Goal: Task Accomplishment & Management: Complete application form

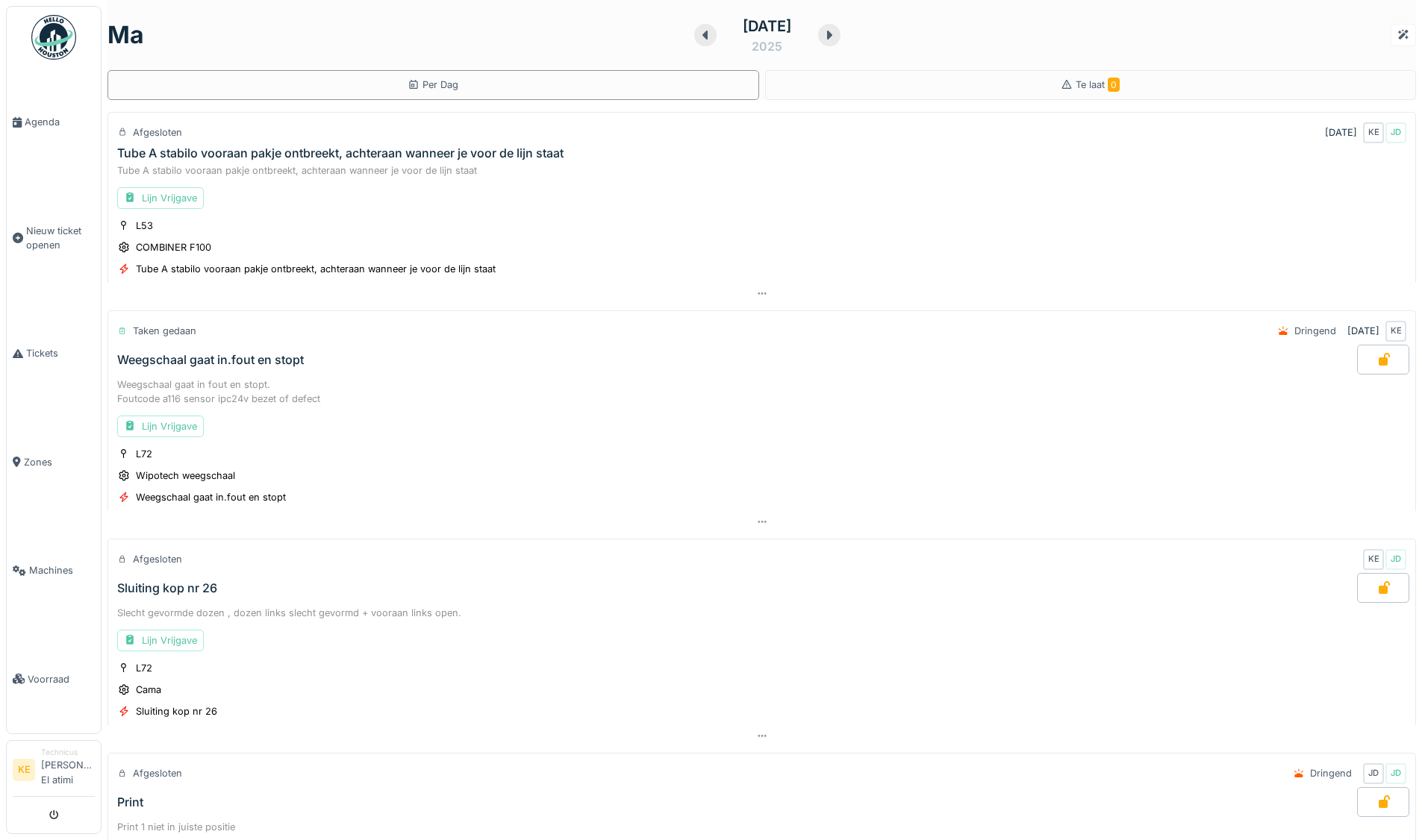
click at [50, 40] on img at bounding box center [54, 38] width 45 height 45
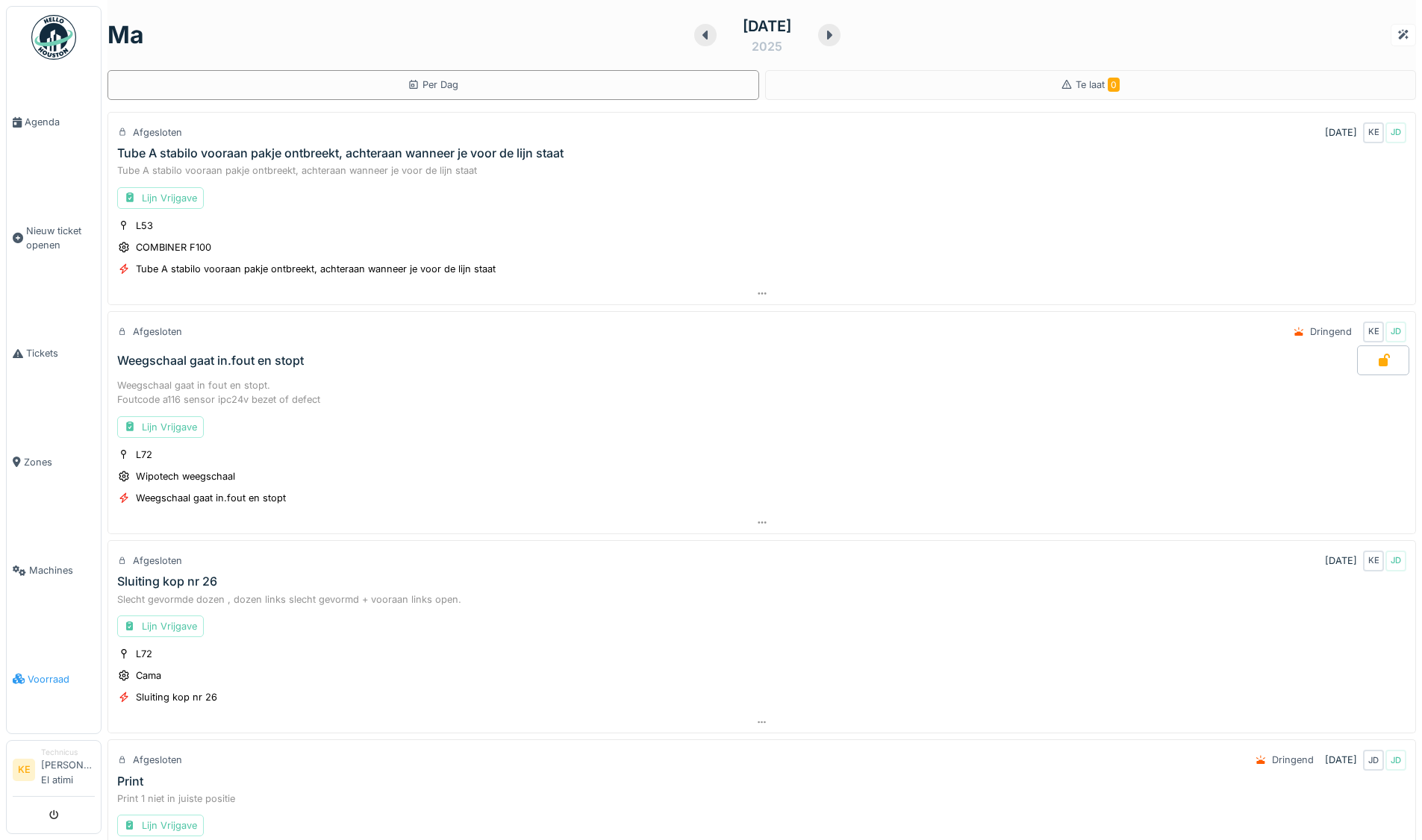
click at [49, 668] on link "Voorraad" at bounding box center [53, 680] width 94 height 108
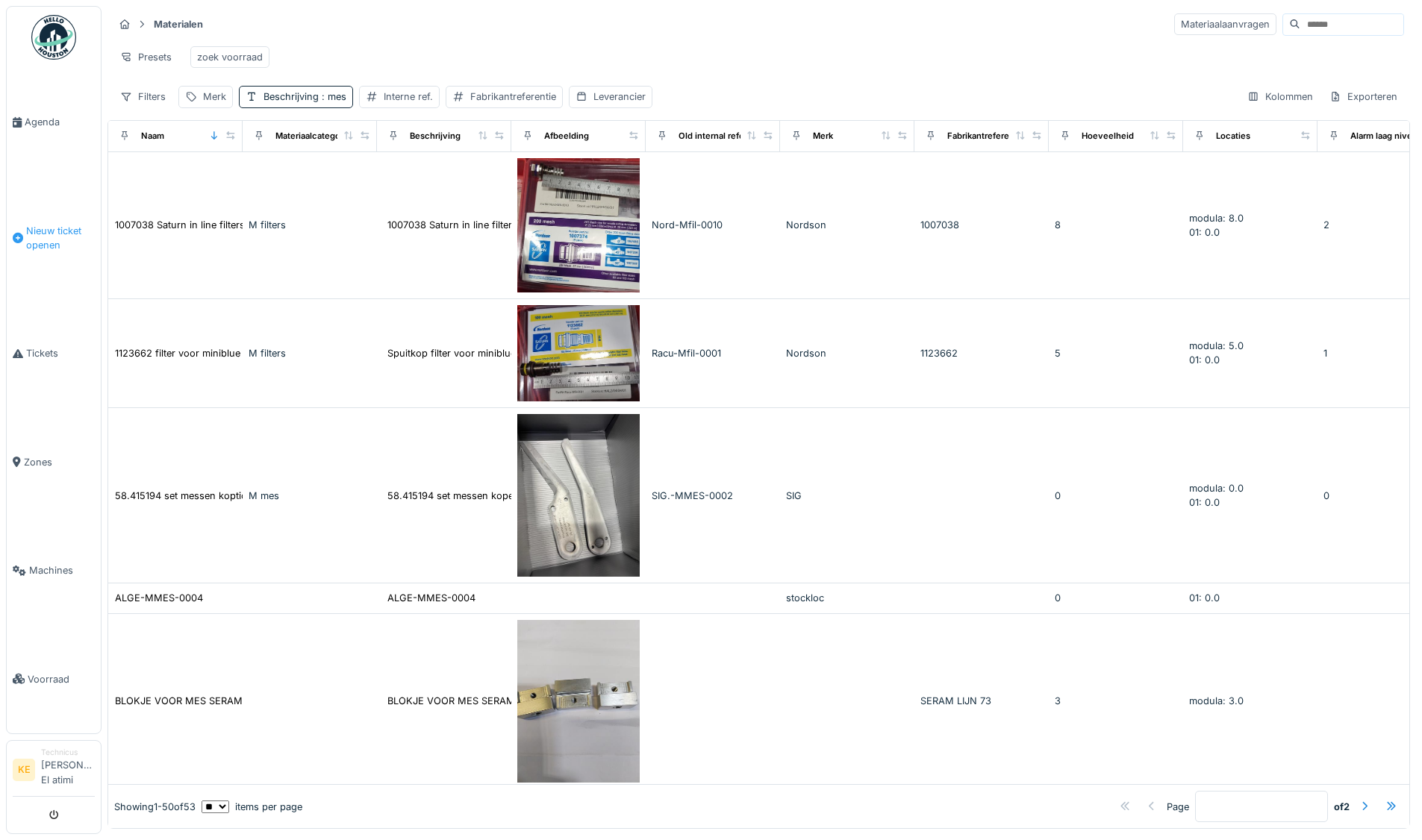
click at [68, 232] on span "Nieuw ticket openen" at bounding box center [60, 237] width 69 height 28
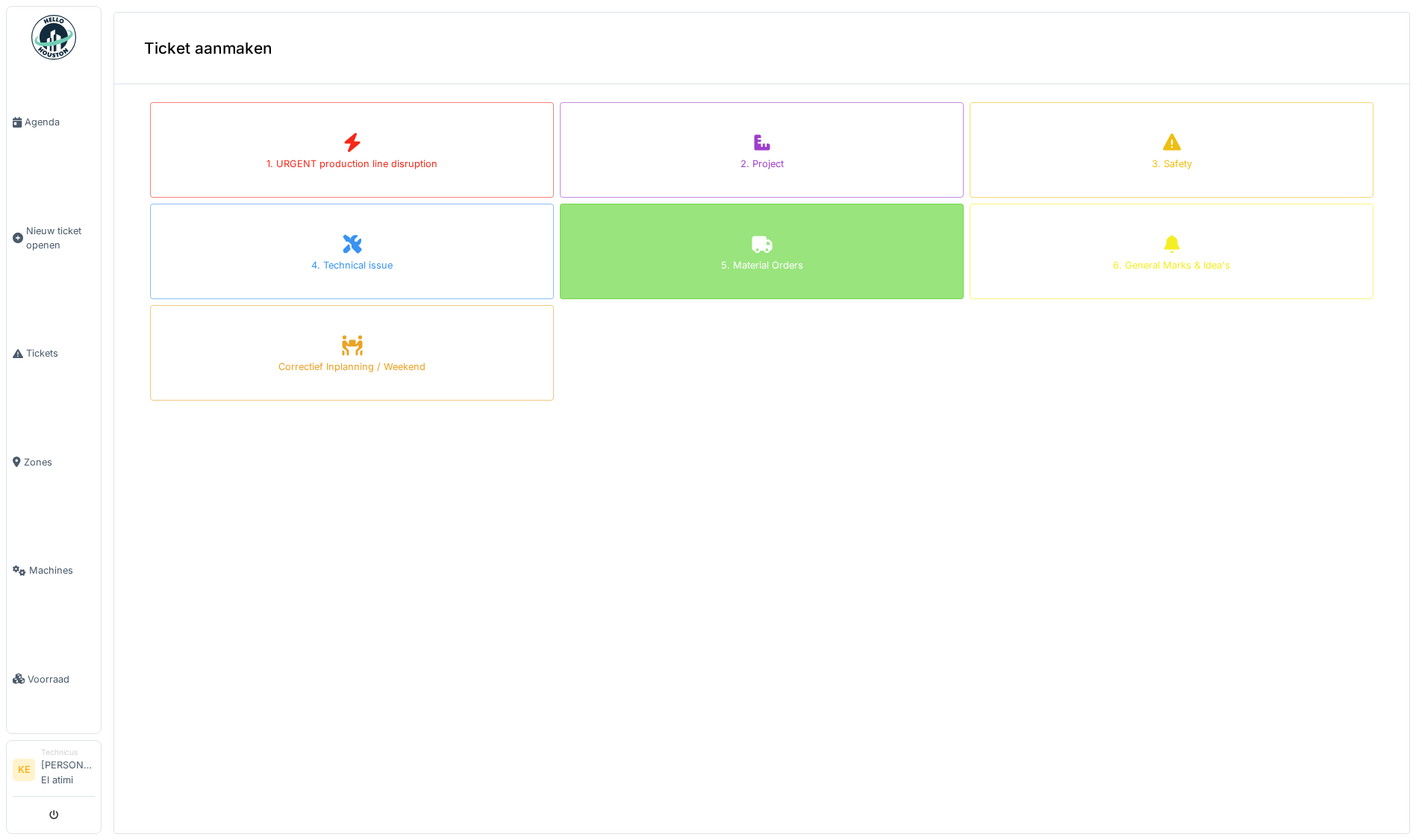
click at [751, 257] on div at bounding box center [762, 245] width 23 height 27
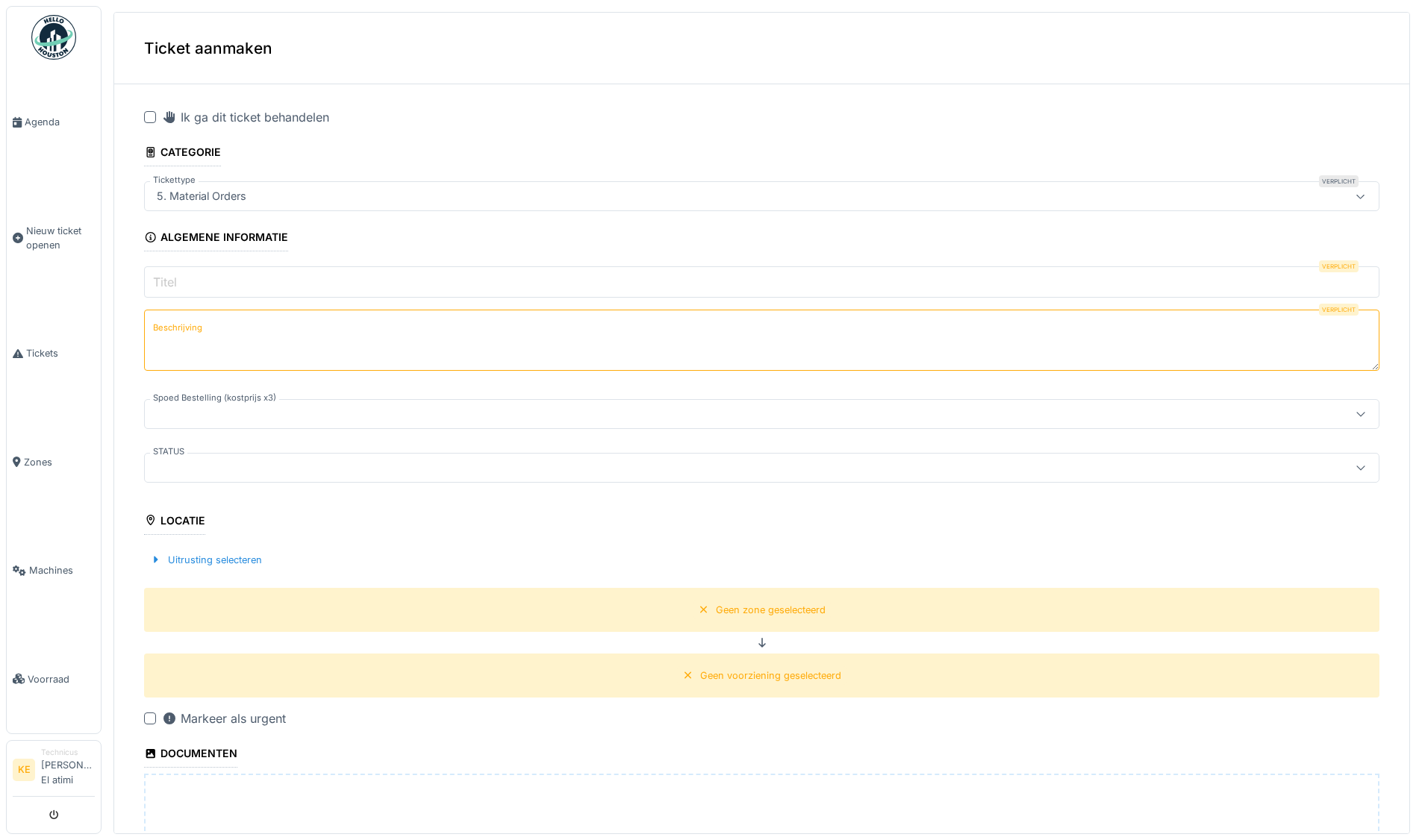
click at [293, 280] on input "Titel" at bounding box center [762, 282] width 1235 height 32
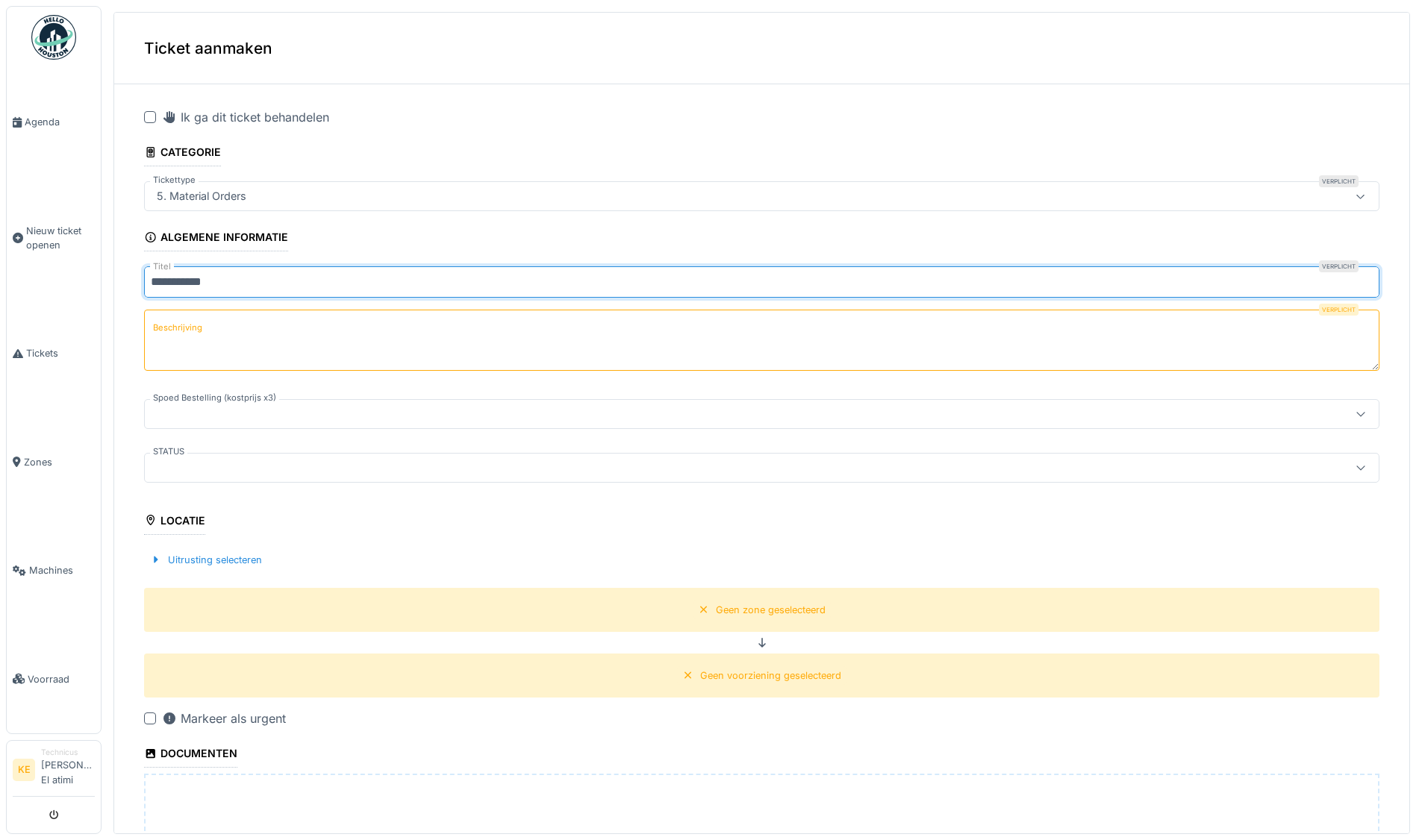
type input "**********"
click at [270, 317] on textarea "Beschrijving" at bounding box center [762, 341] width 1235 height 61
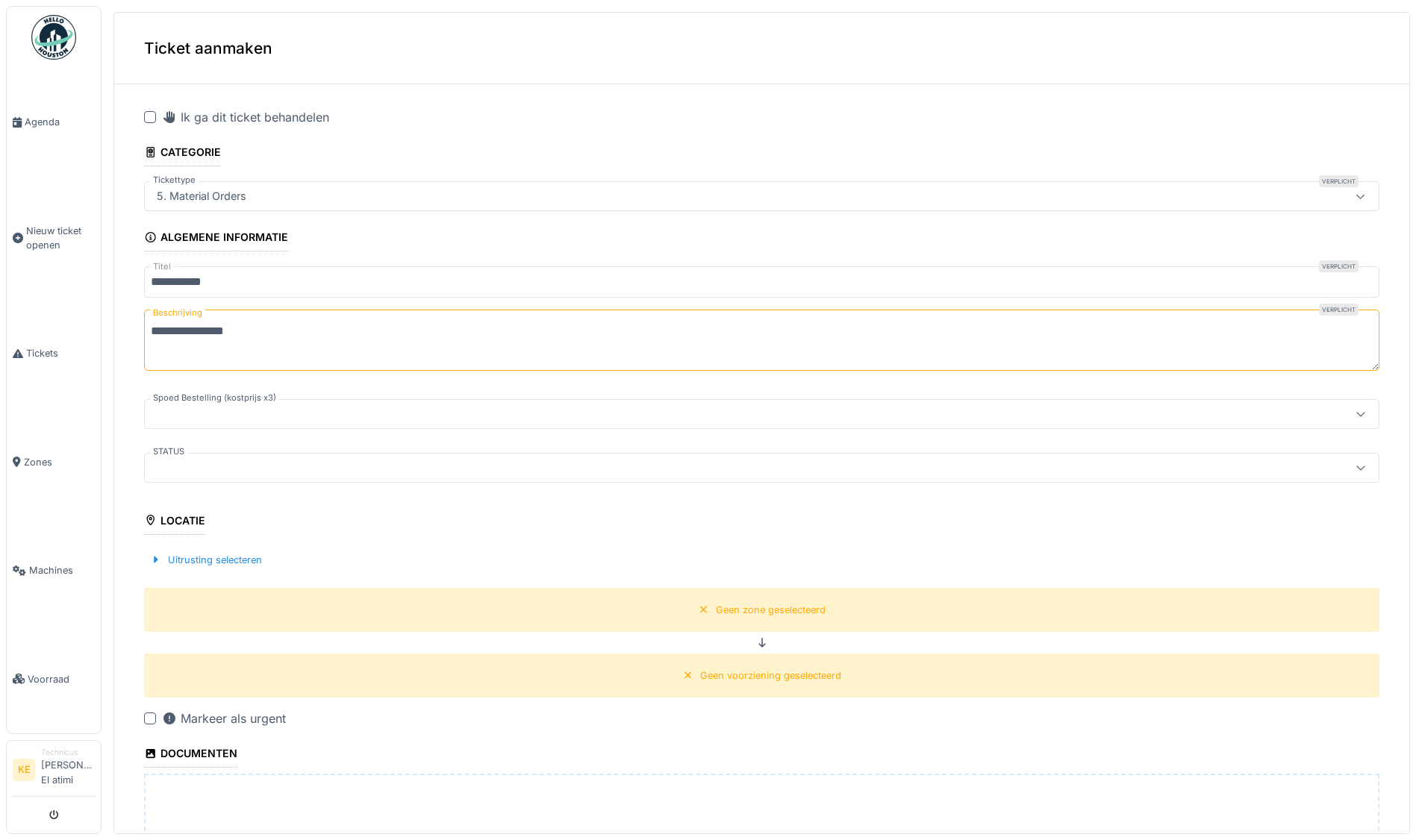
type textarea "**********"
click at [215, 466] on div at bounding box center [694, 468] width 1087 height 16
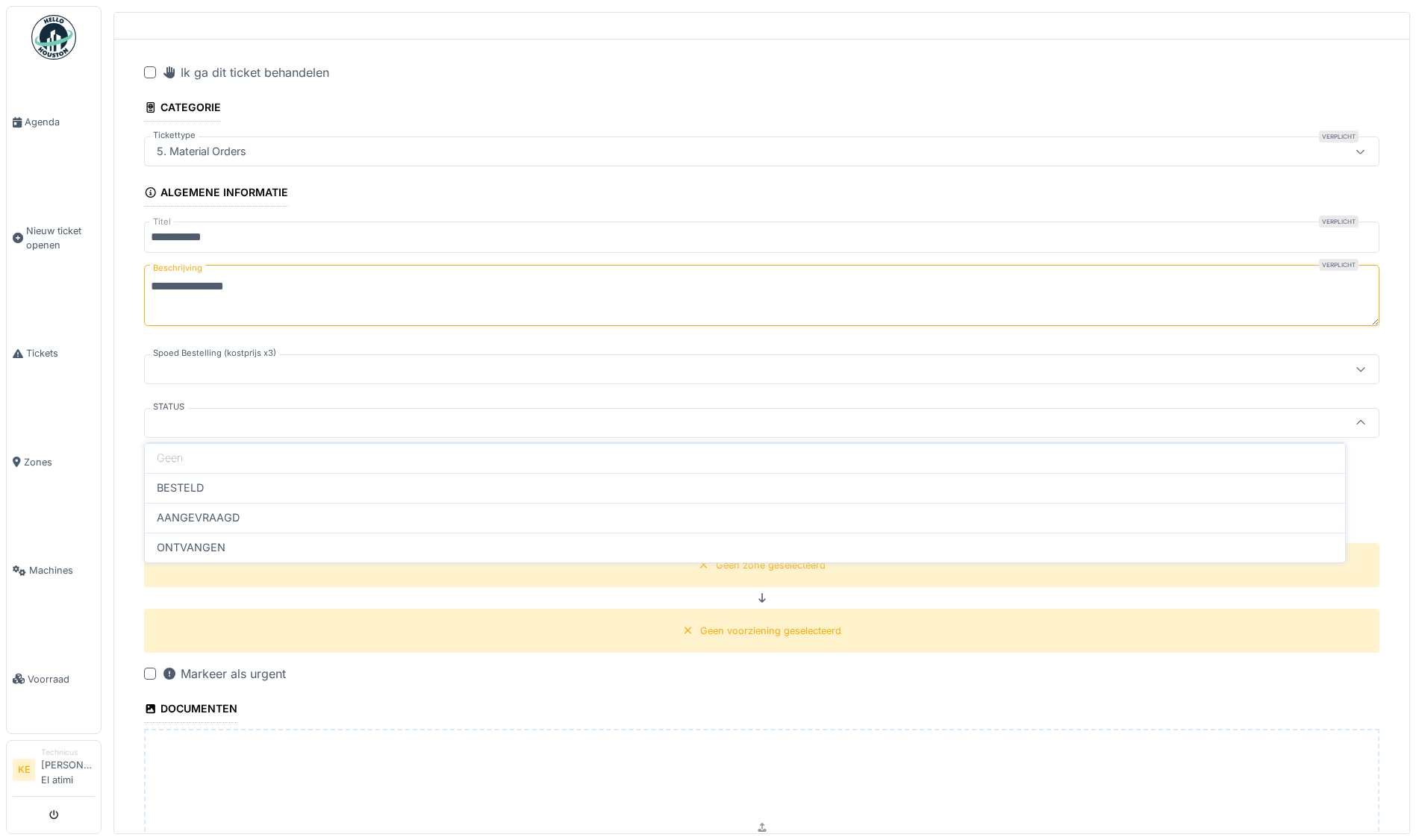
click at [118, 476] on div "**********" at bounding box center [762, 551] width 1295 height 999
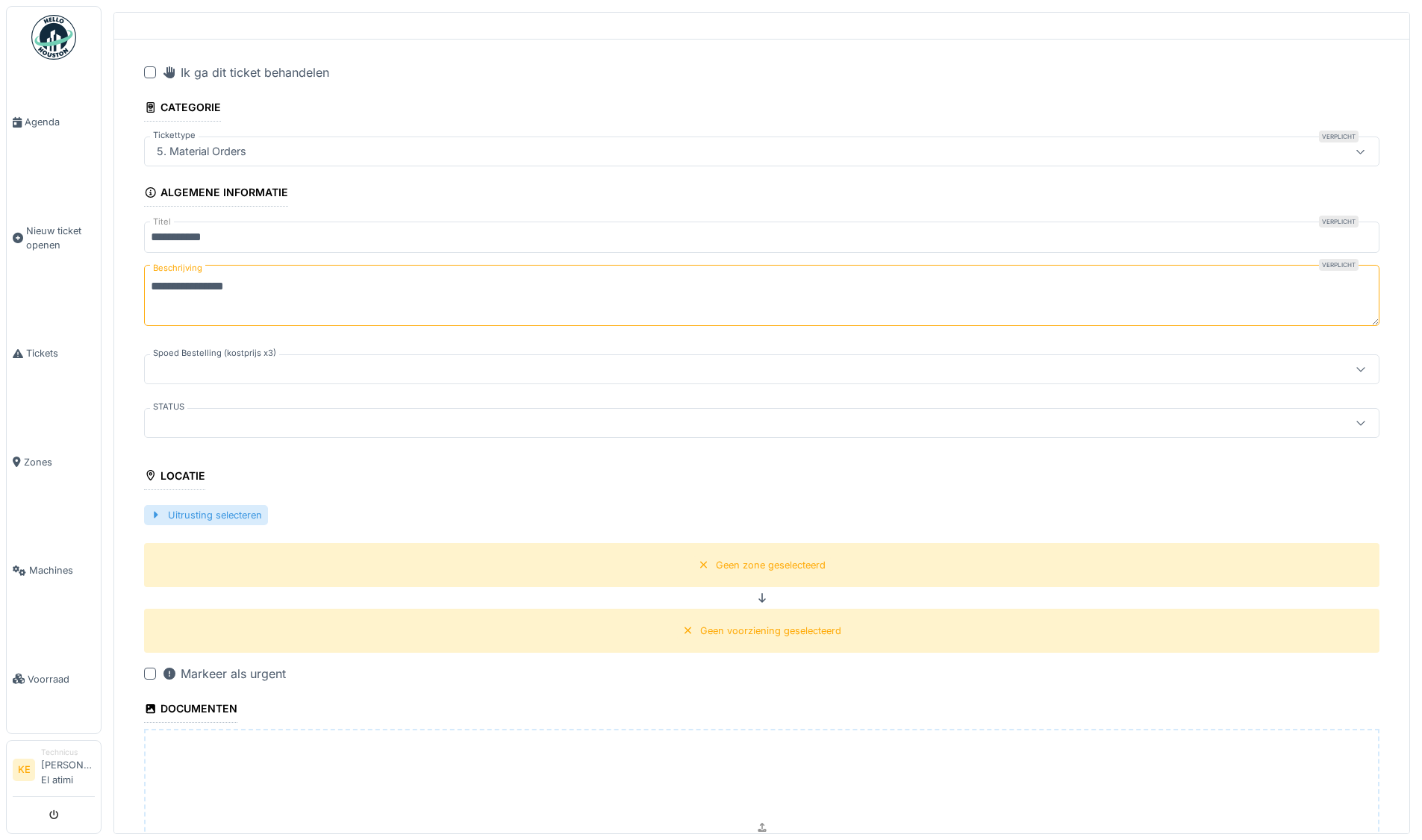
click at [216, 507] on div "Uitrusting selecteren" at bounding box center [206, 515] width 124 height 20
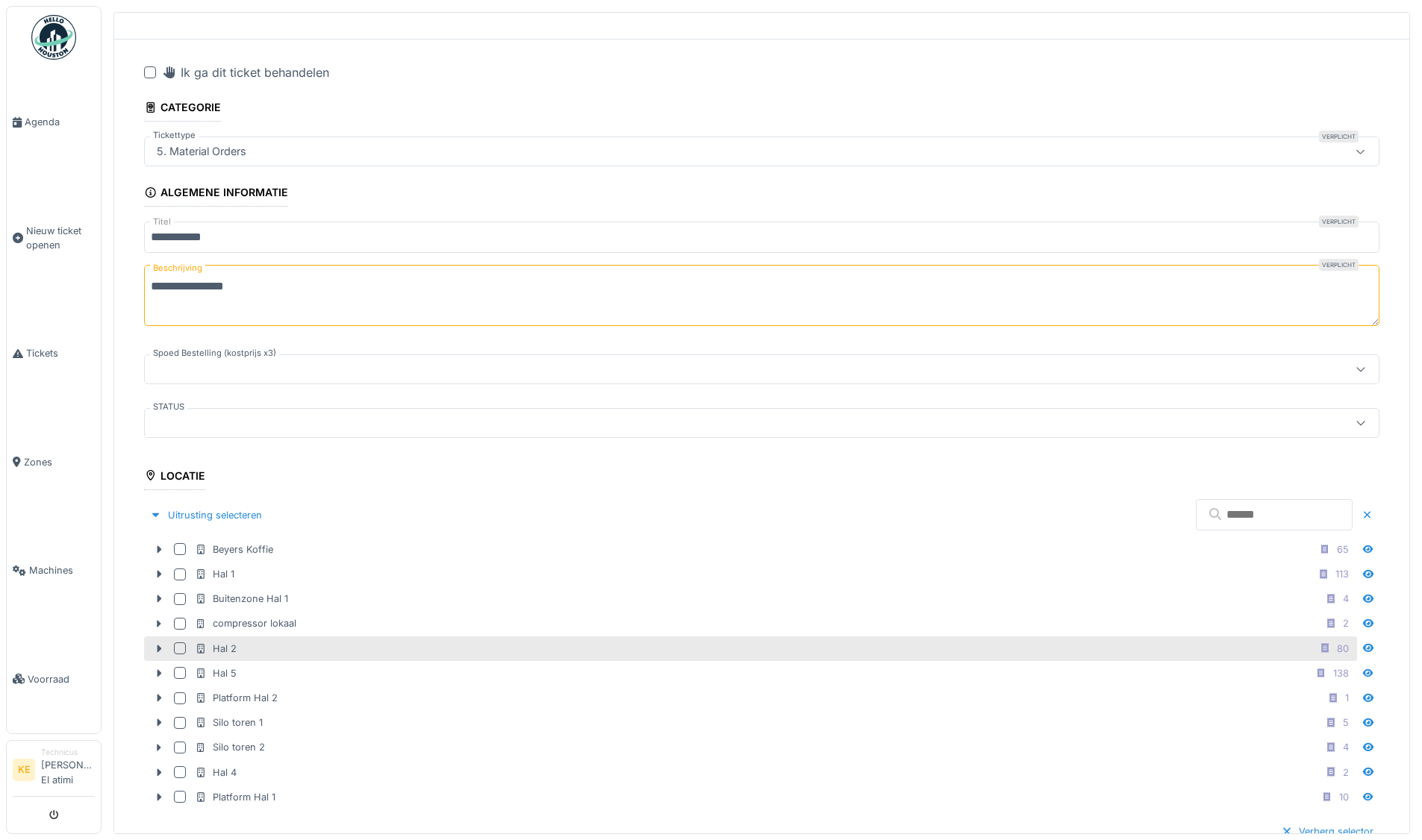
click at [497, 647] on div "Hal 2 80" at bounding box center [775, 648] width 1160 height 19
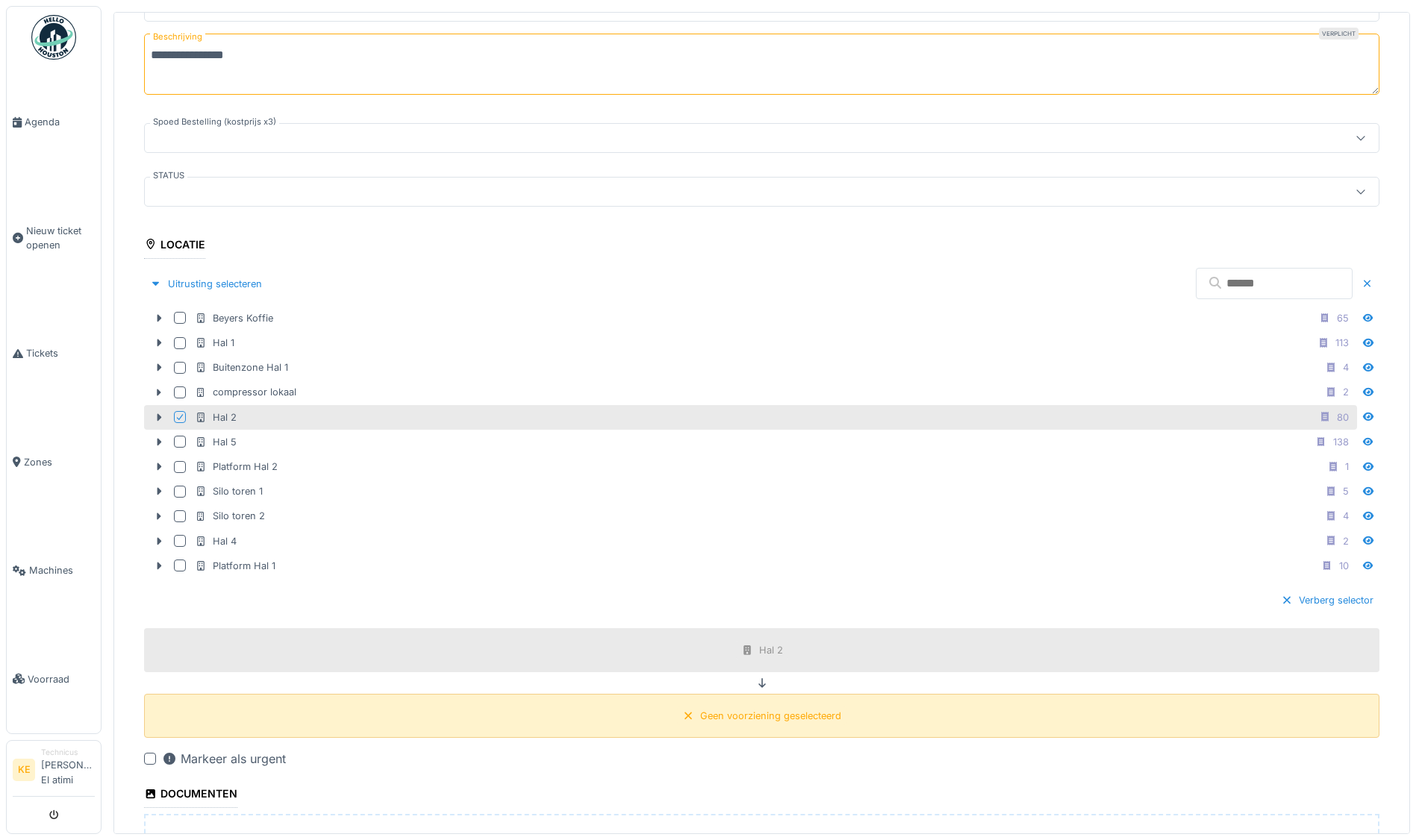
scroll to position [343, 0]
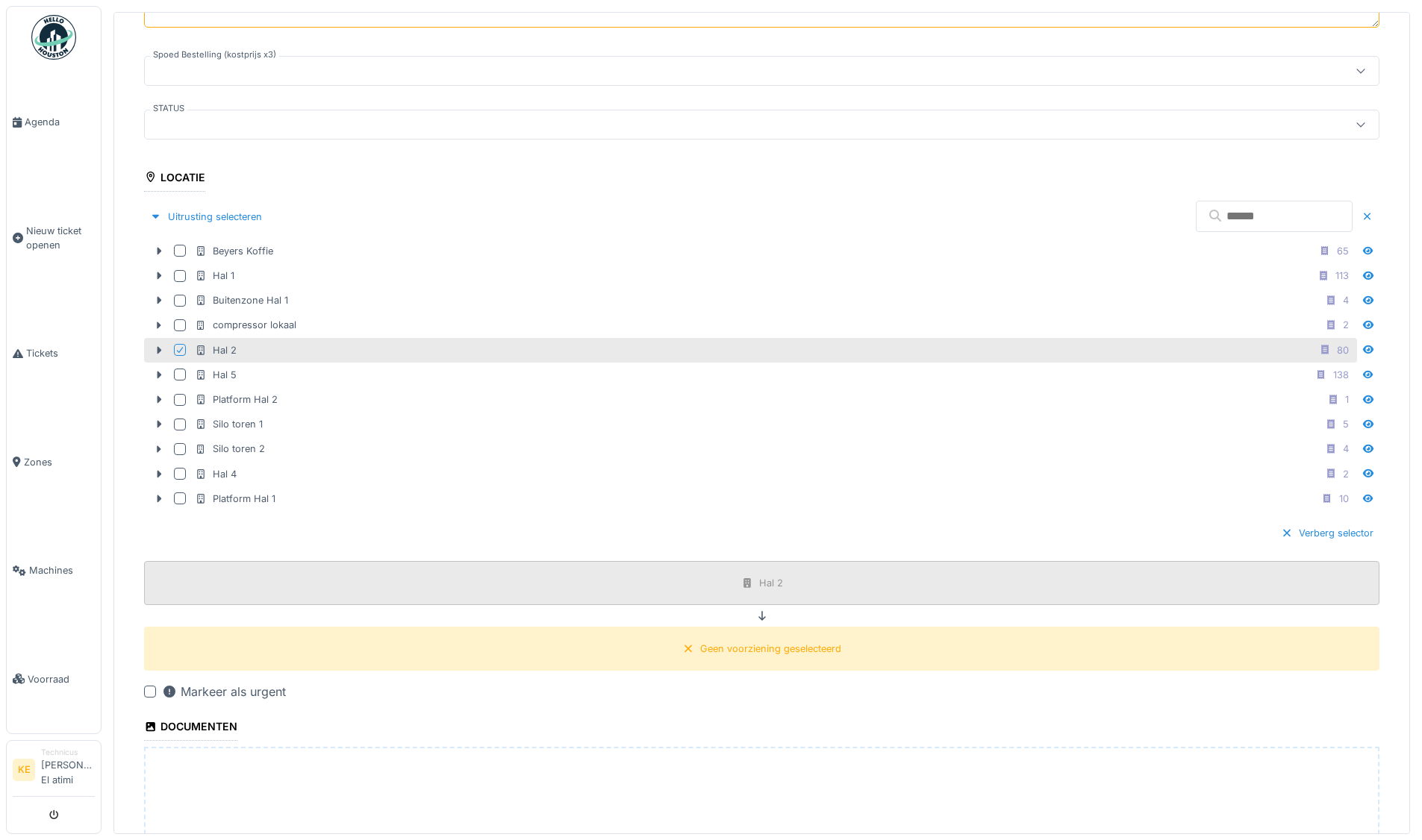
click at [739, 579] on div "Hal 2" at bounding box center [762, 583] width 52 height 19
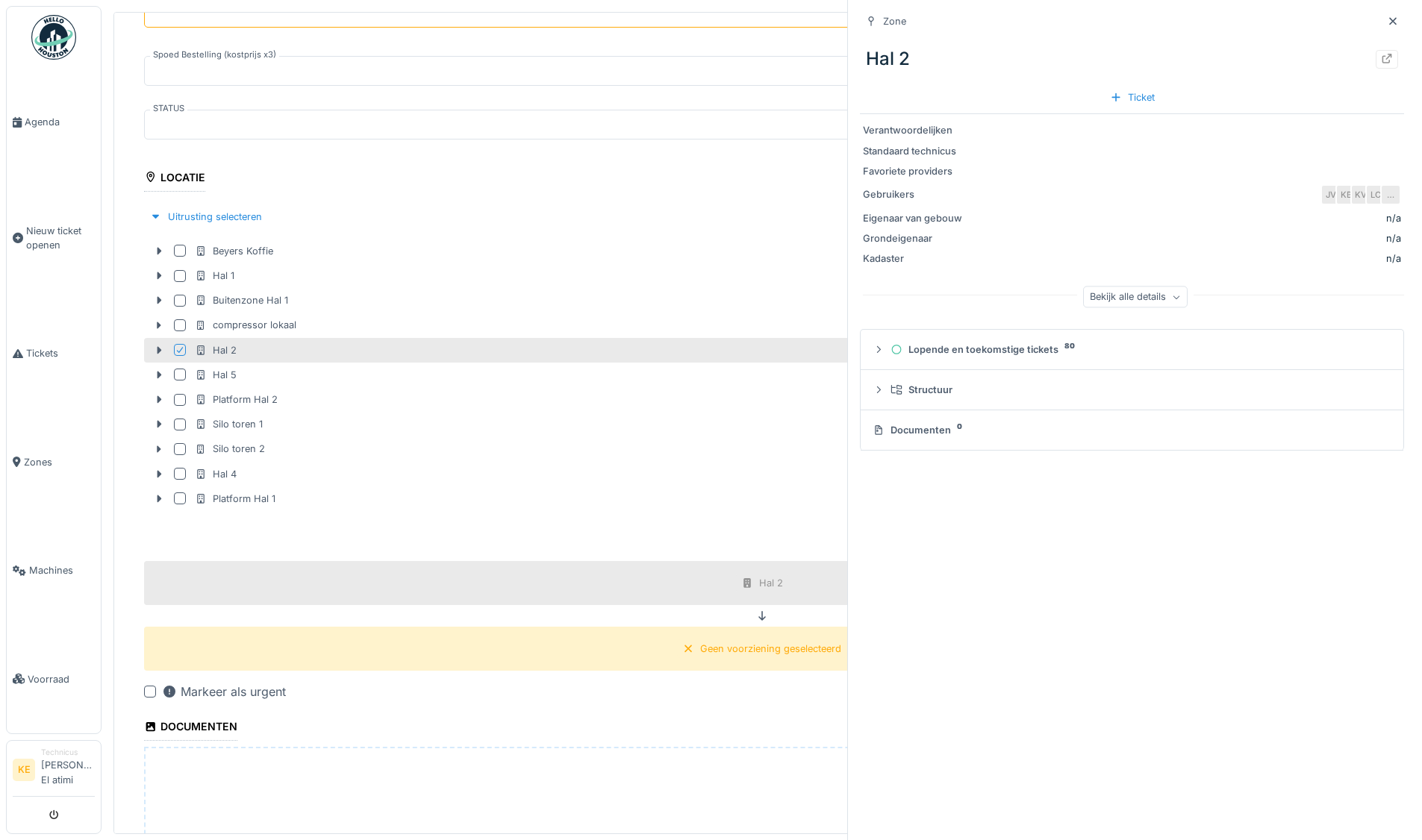
click at [757, 616] on icon at bounding box center [762, 616] width 12 height 10
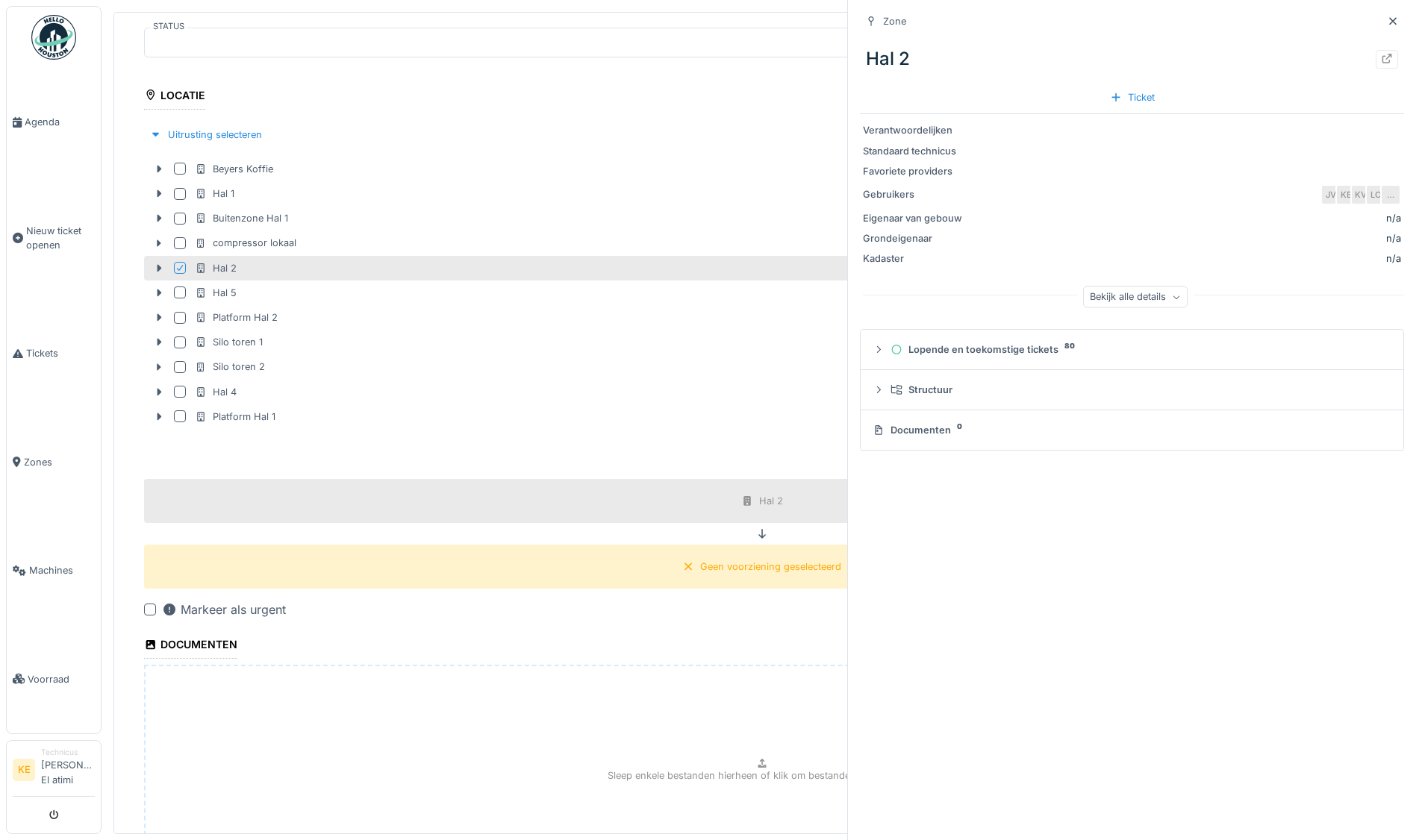
scroll to position [279, 0]
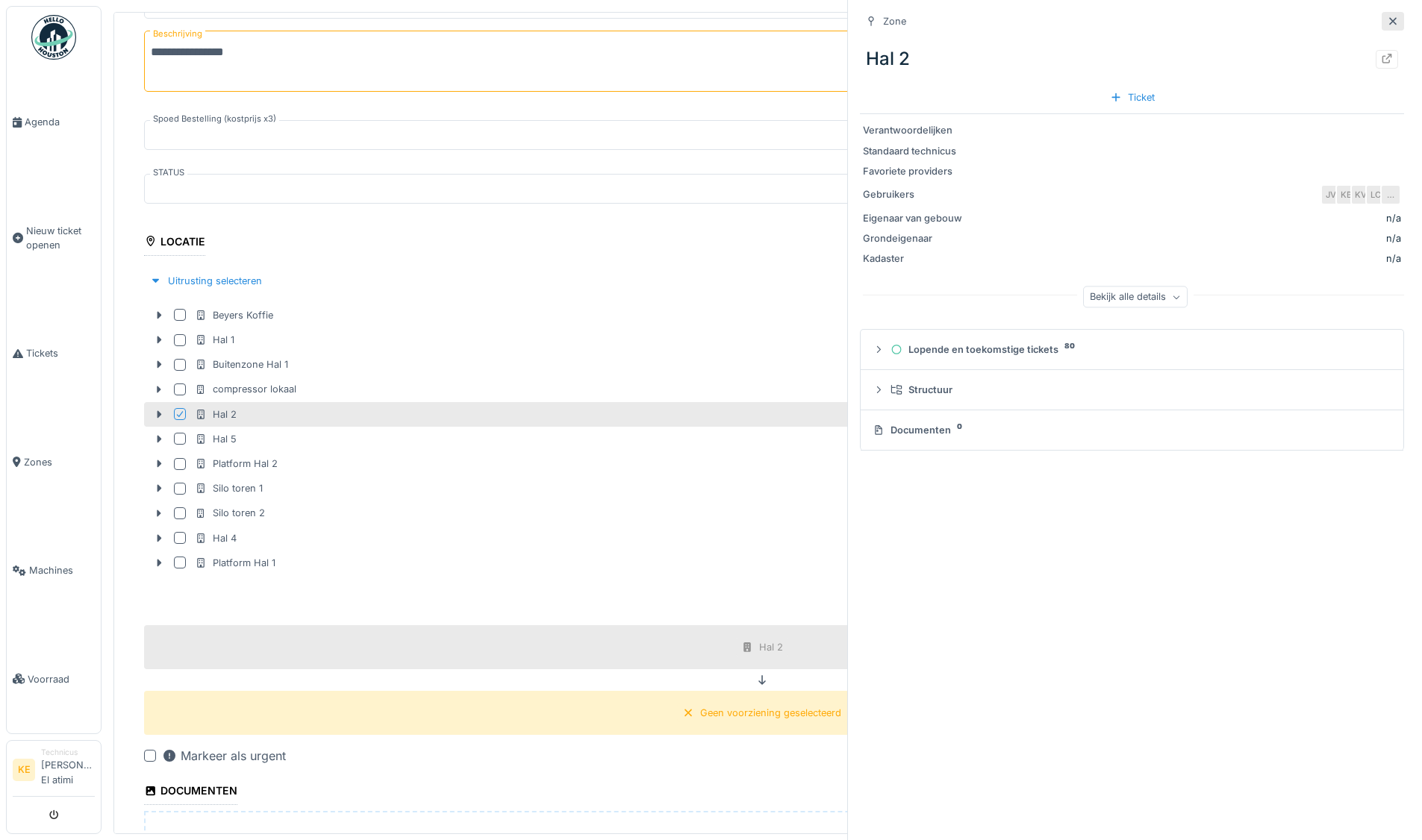
click at [1387, 20] on icon at bounding box center [1392, 21] width 12 height 10
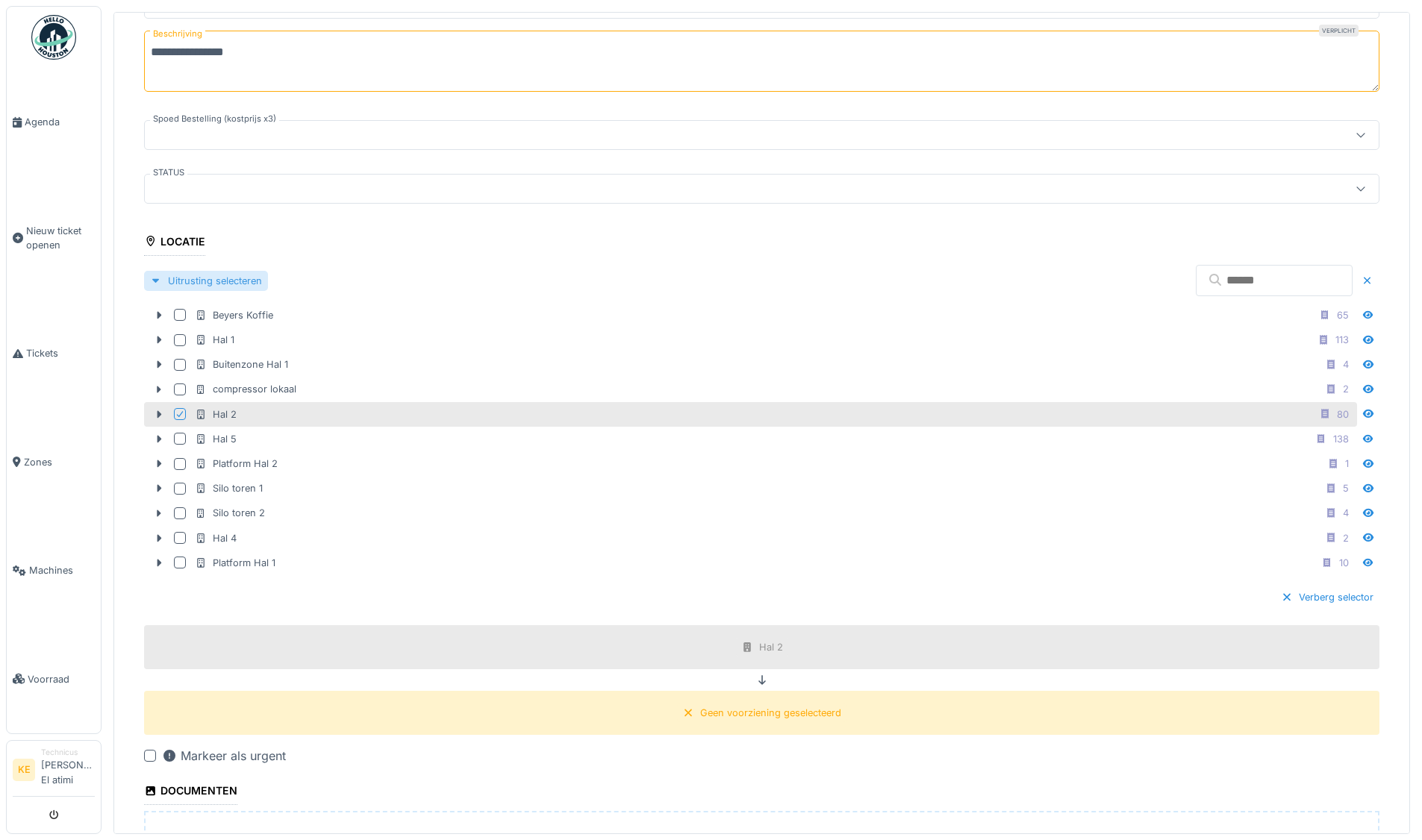
click at [232, 278] on div "Uitrusting selecteren" at bounding box center [206, 281] width 124 height 20
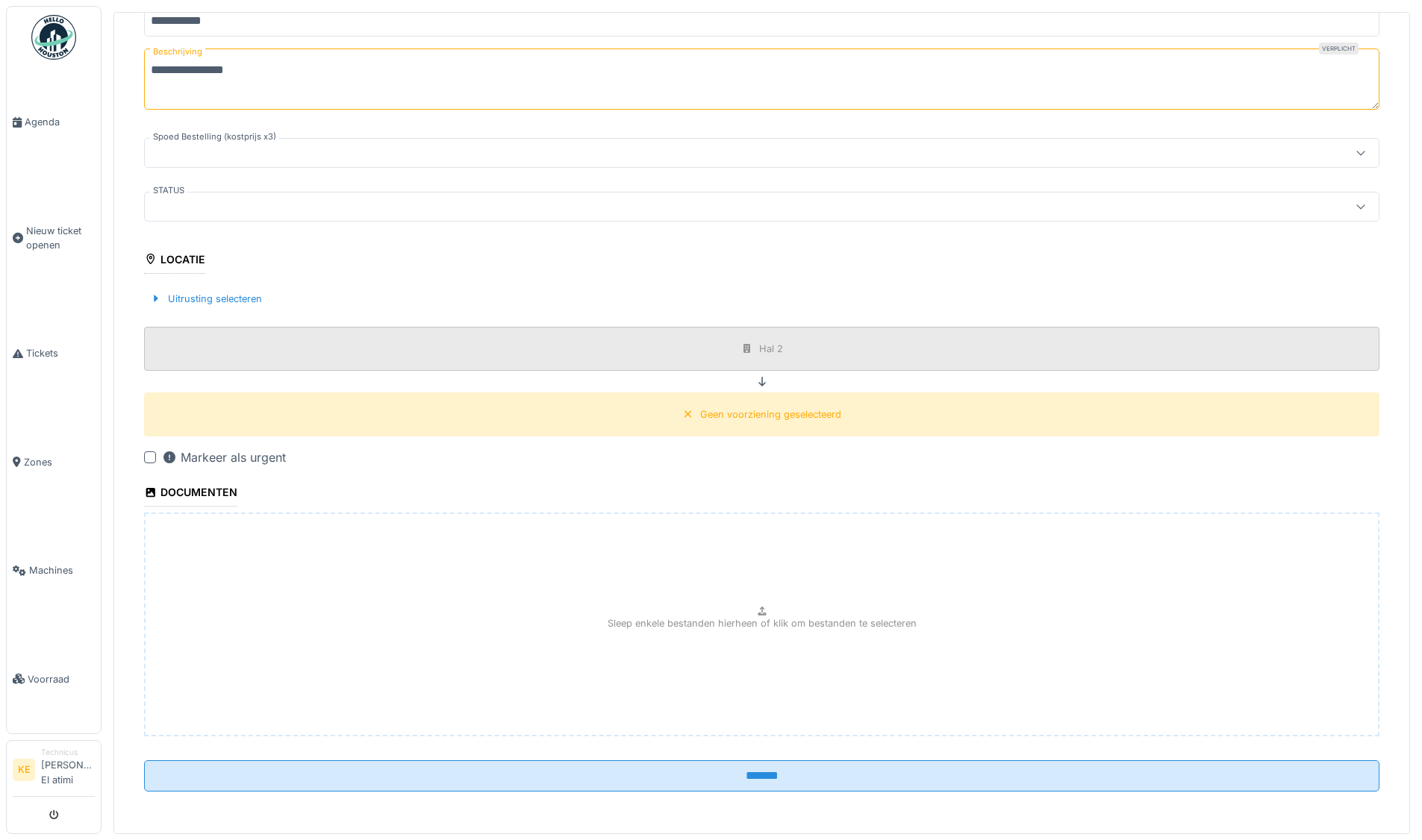
click at [740, 354] on div "Hal 2" at bounding box center [762, 349] width 52 height 19
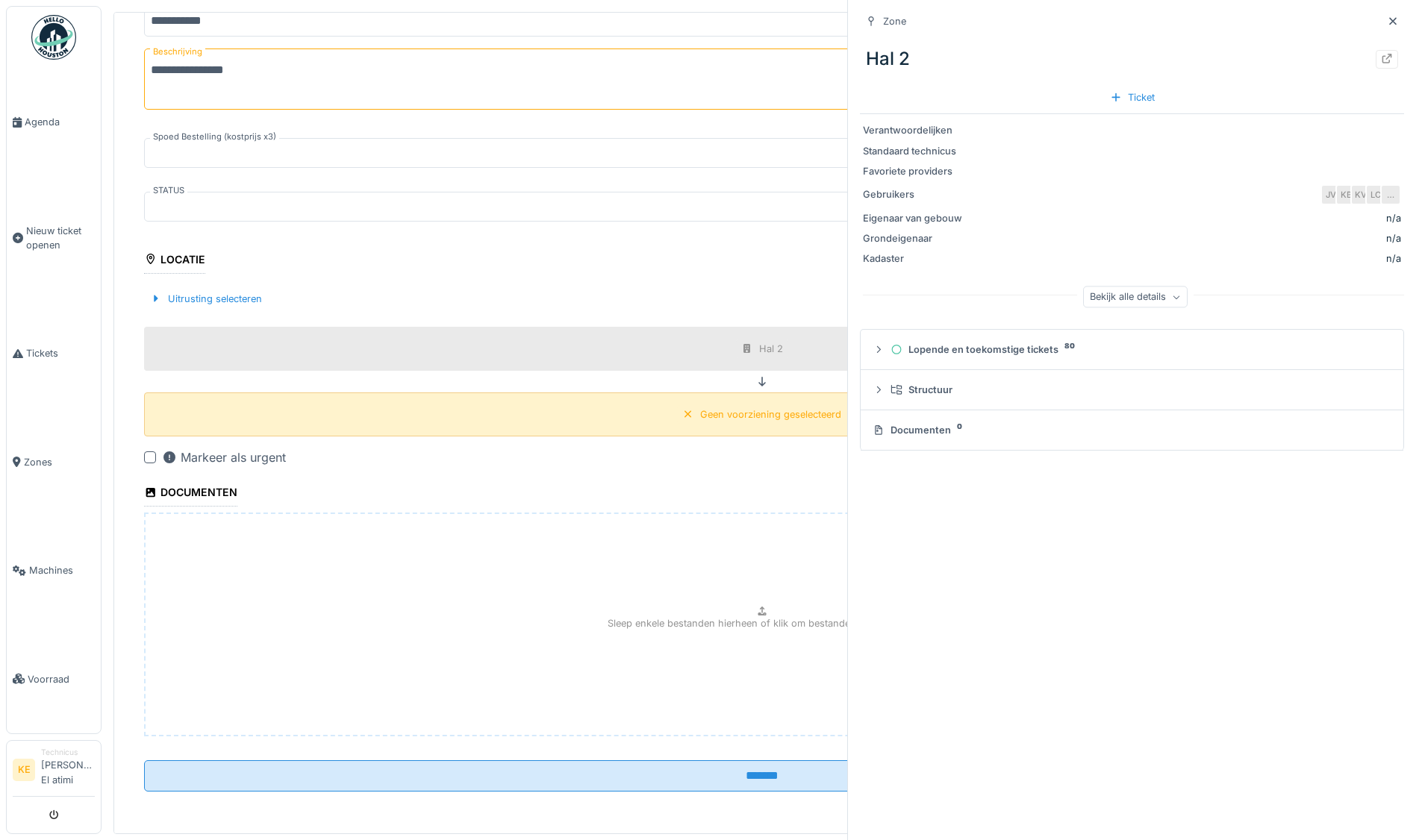
click at [757, 415] on div "Geen voorziening geselecteerd" at bounding box center [771, 415] width 141 height 14
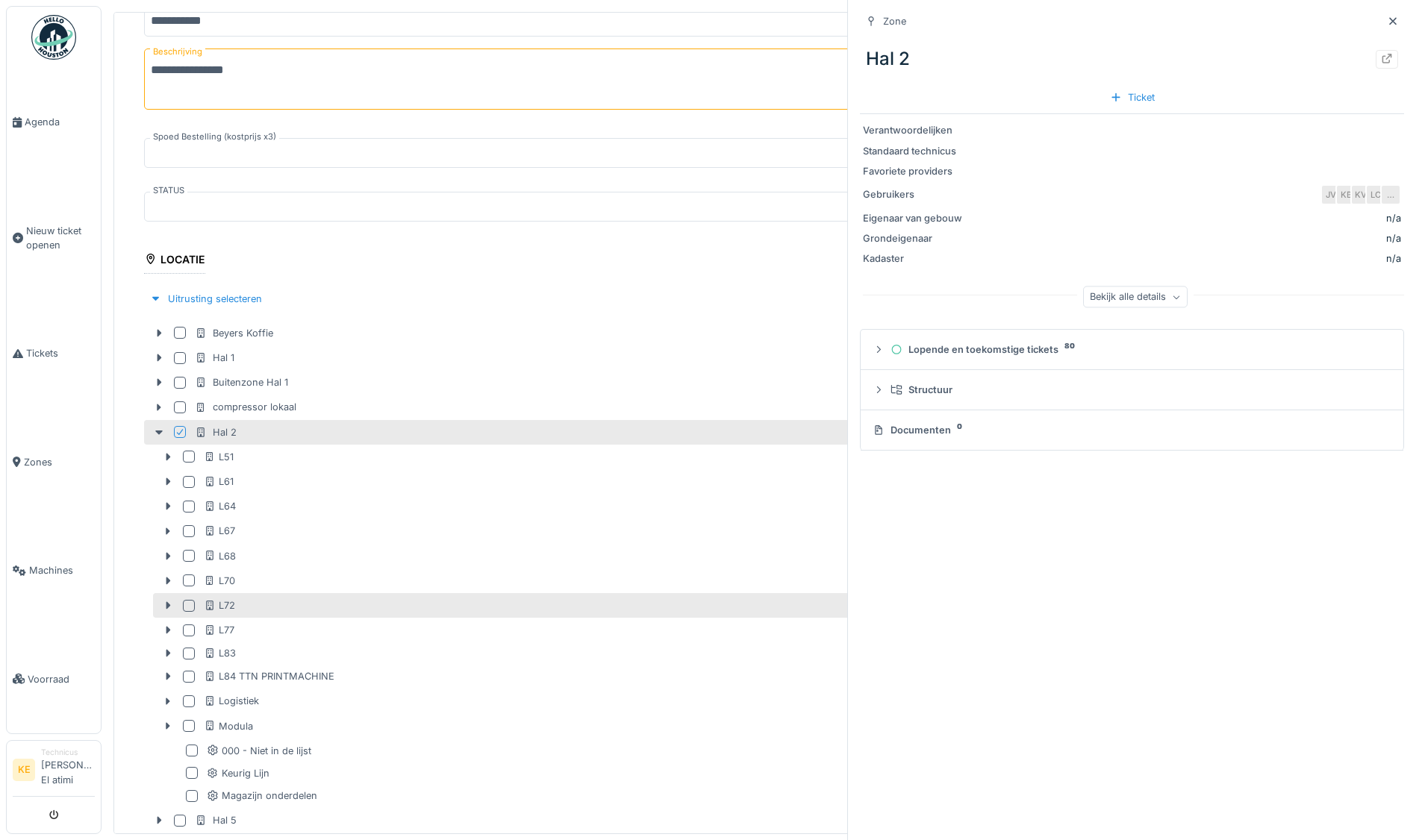
click at [272, 600] on div "L72 16" at bounding box center [779, 605] width 1151 height 19
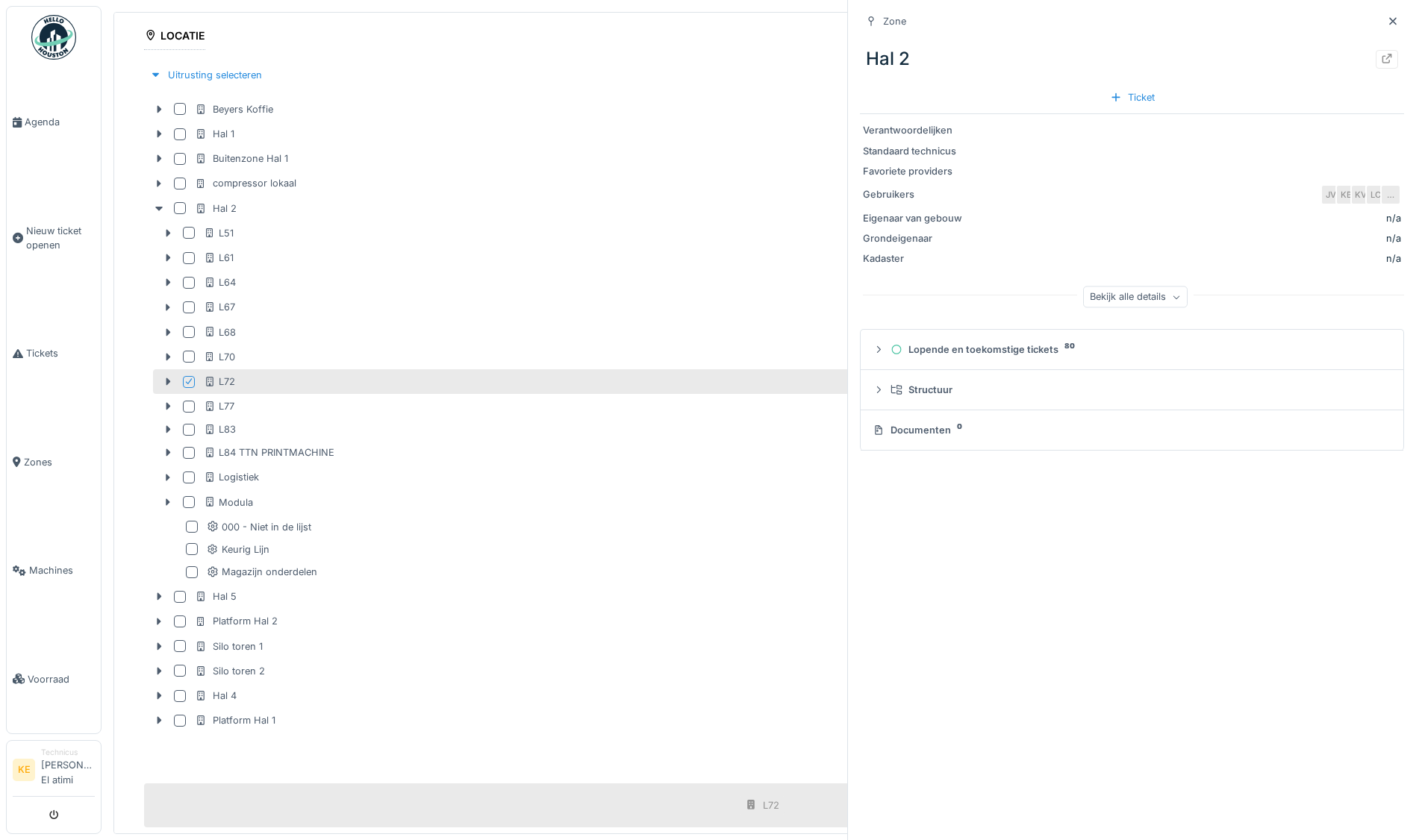
scroll to position [858, 0]
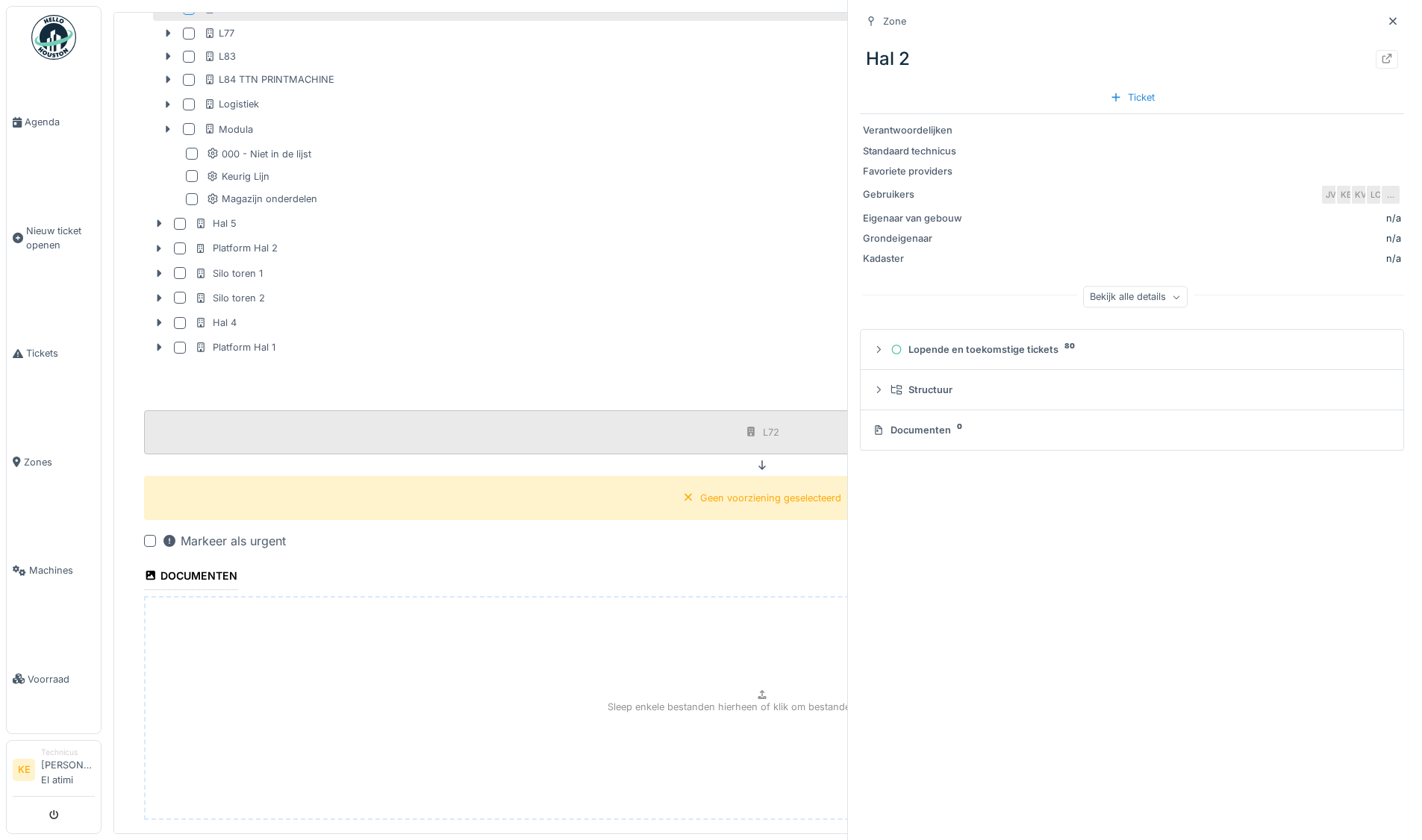
click at [553, 430] on div "L72" at bounding box center [762, 432] width 1235 height 44
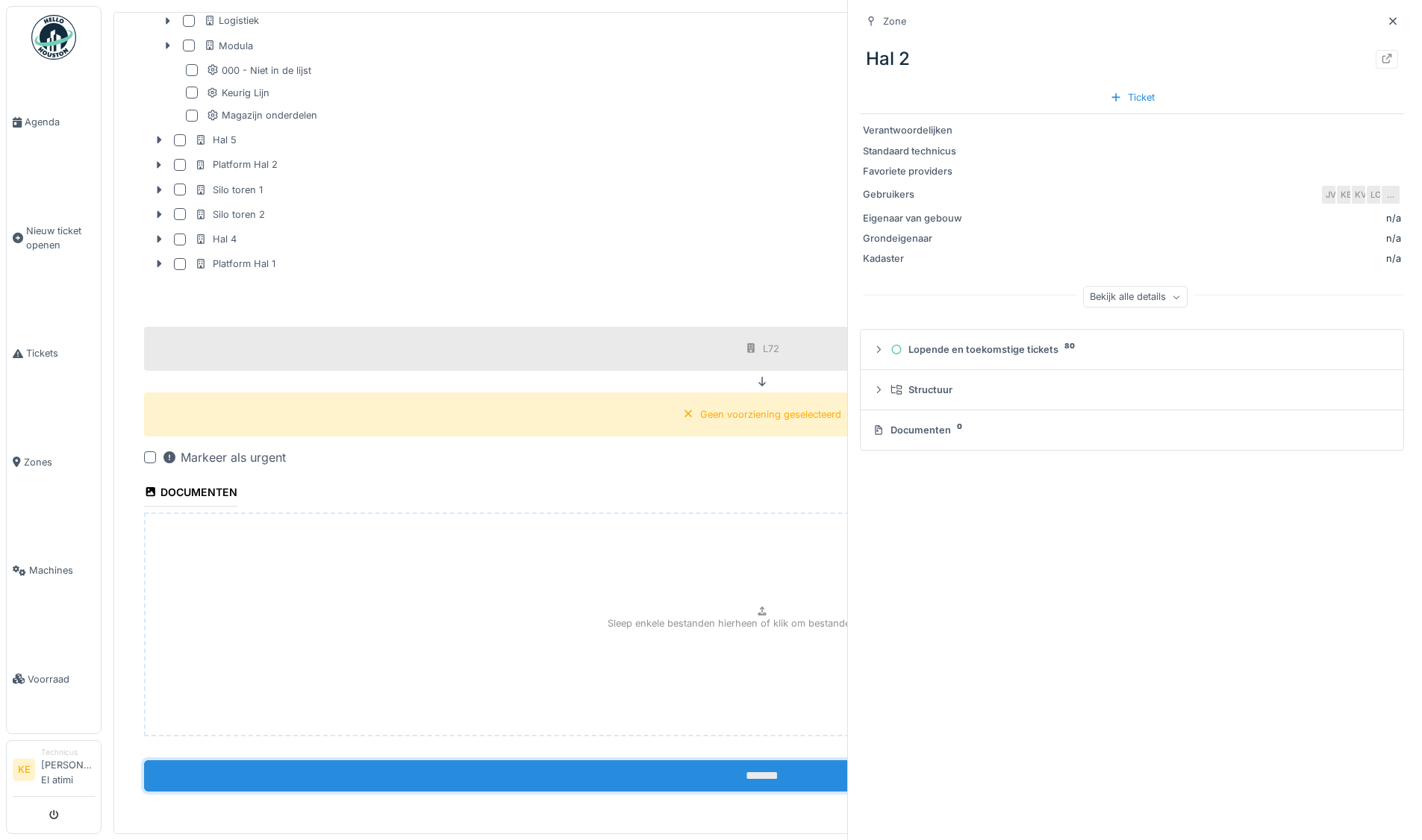
click at [716, 769] on input "*******" at bounding box center [762, 776] width 1235 height 32
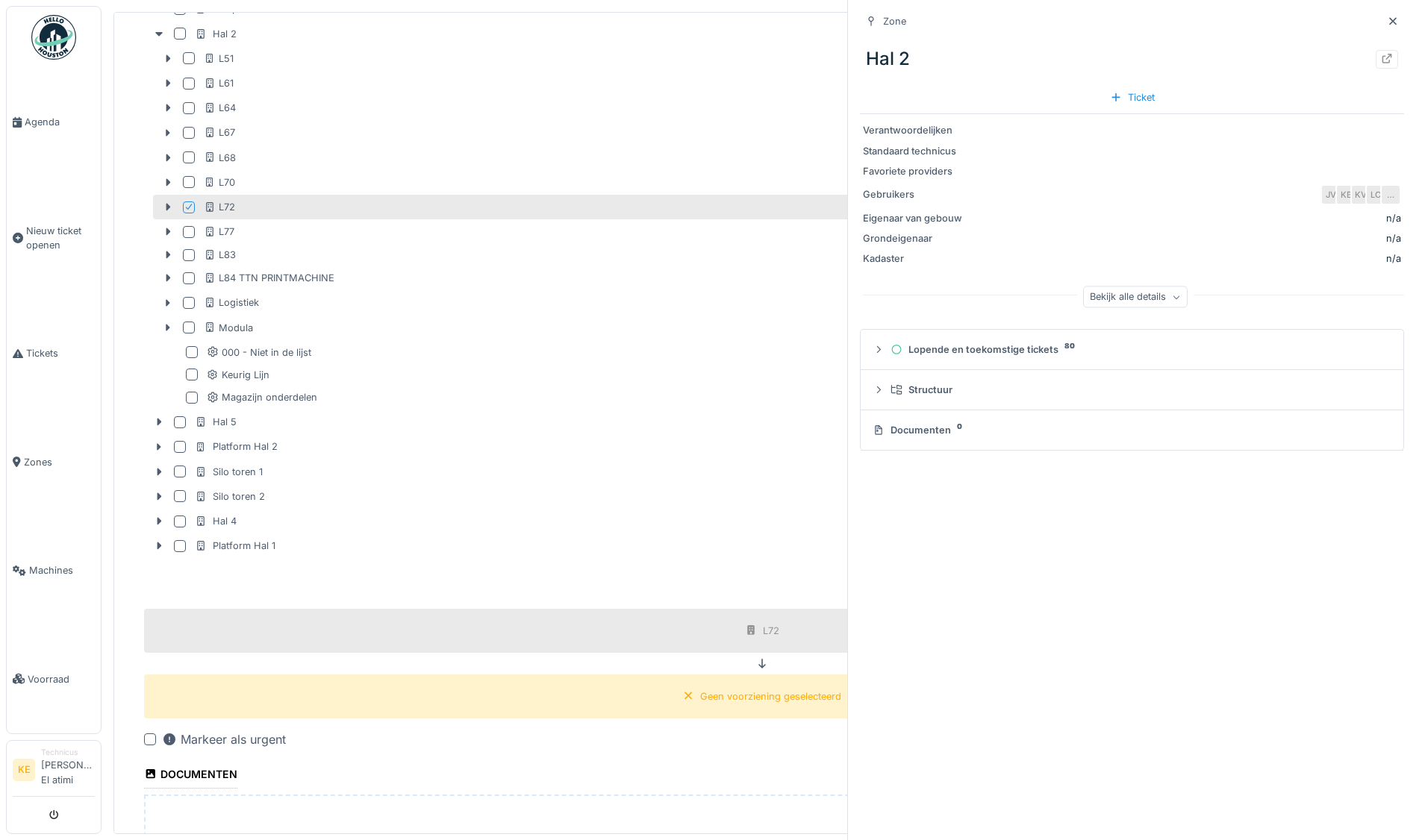
scroll to position [792, 0]
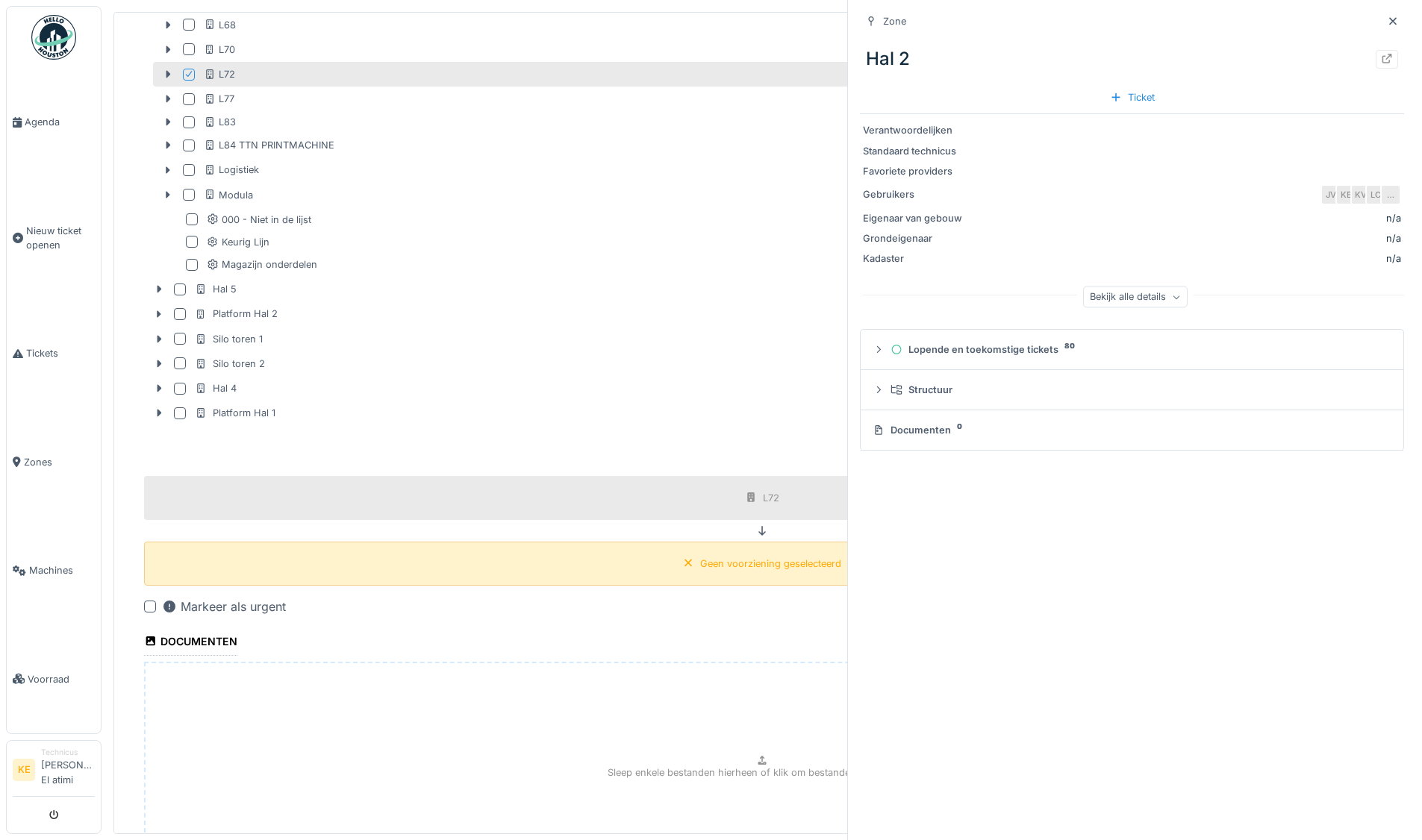
click at [713, 564] on div "Geen voorziening geselecteerd" at bounding box center [771, 564] width 141 height 14
click at [758, 531] on icon at bounding box center [762, 531] width 7 height 10
click at [739, 563] on div "Geen voorziening geselecteerd" at bounding box center [771, 564] width 141 height 14
click at [708, 562] on div "Geen voorziening geselecteerd" at bounding box center [771, 564] width 141 height 14
click at [701, 557] on div "Geen voorziening geselecteerd" at bounding box center [771, 564] width 141 height 14
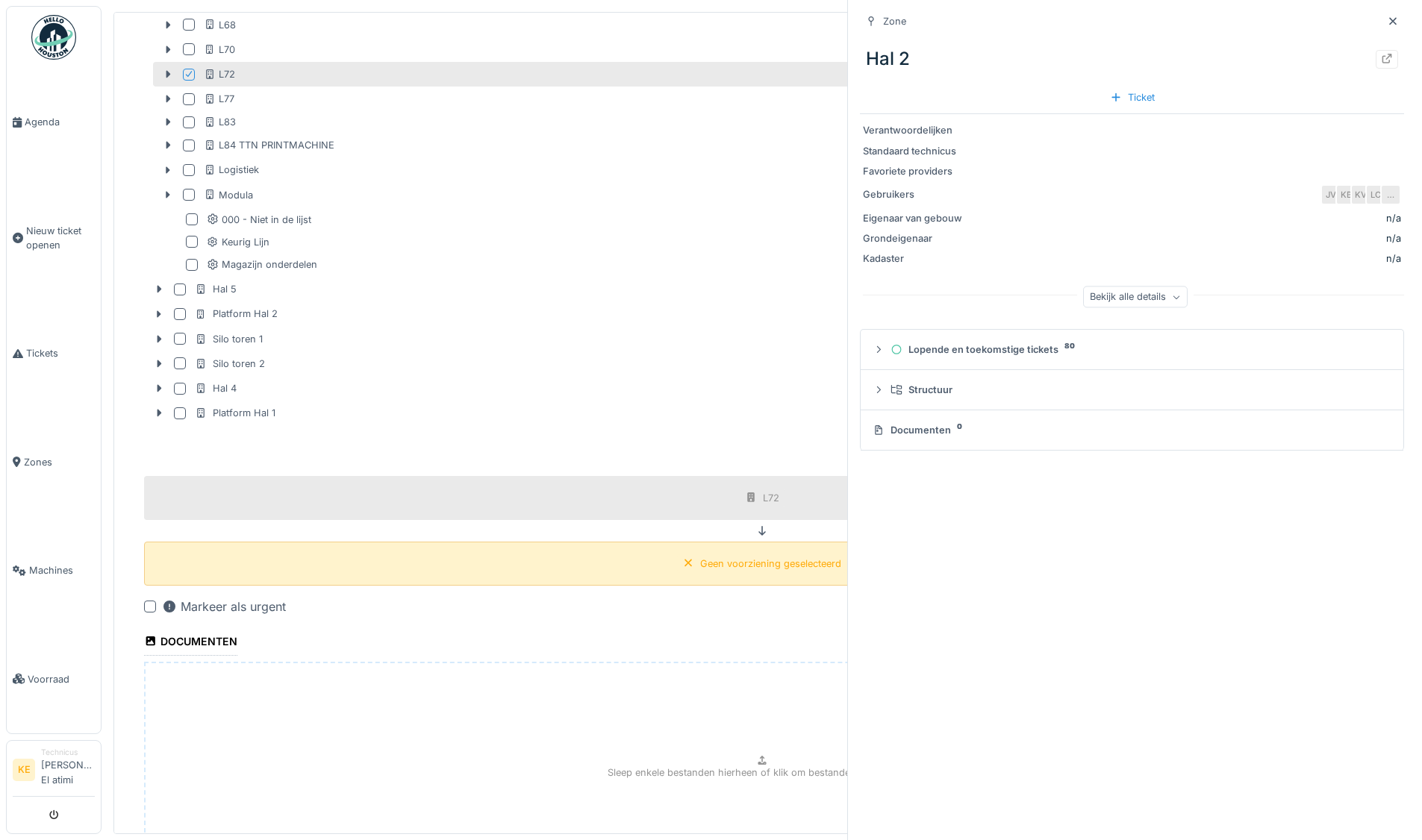
click at [678, 555] on div "Geen voorziening geselecteerd" at bounding box center [762, 563] width 170 height 19
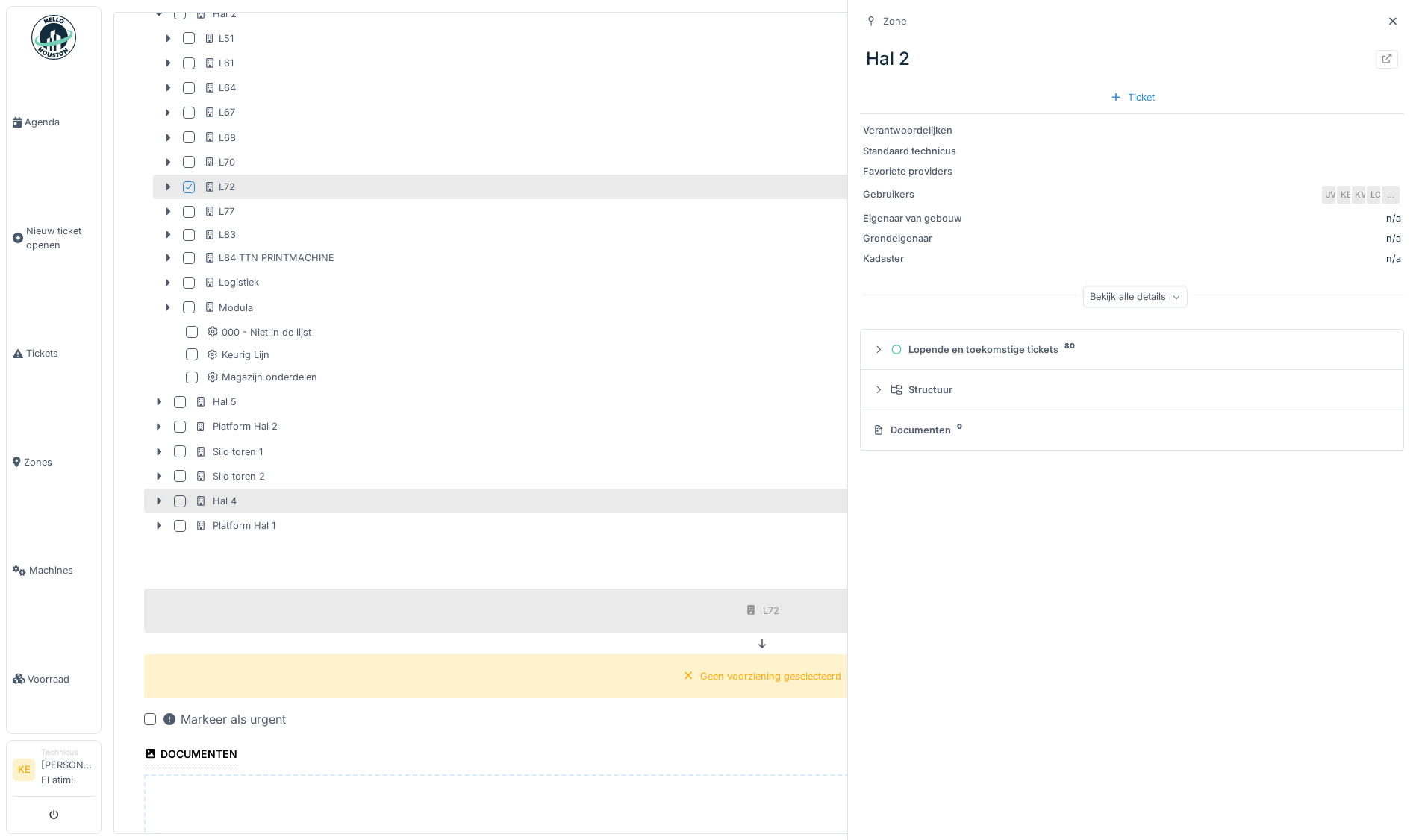
scroll to position [494, 0]
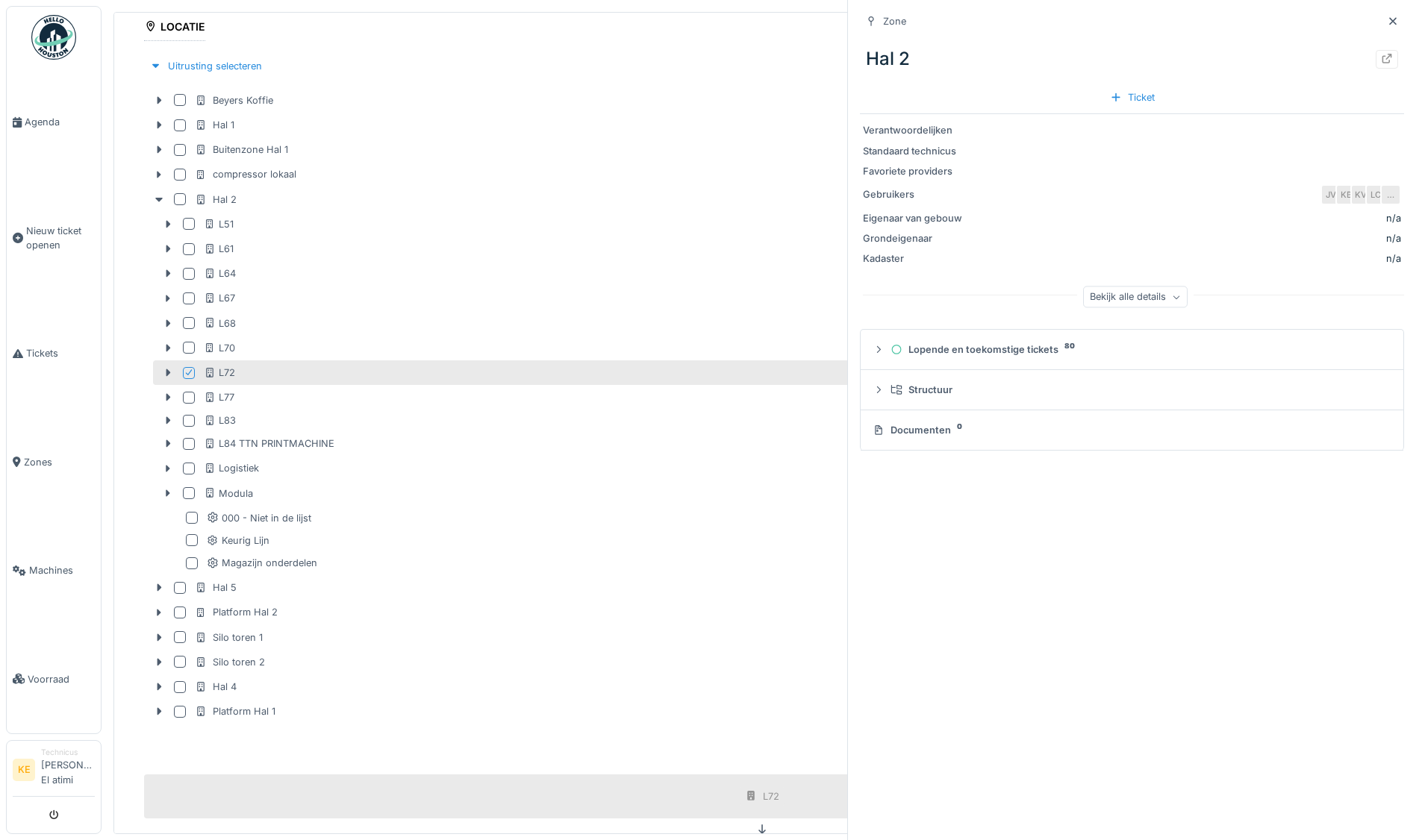
click at [194, 368] on div at bounding box center [188, 372] width 12 height 12
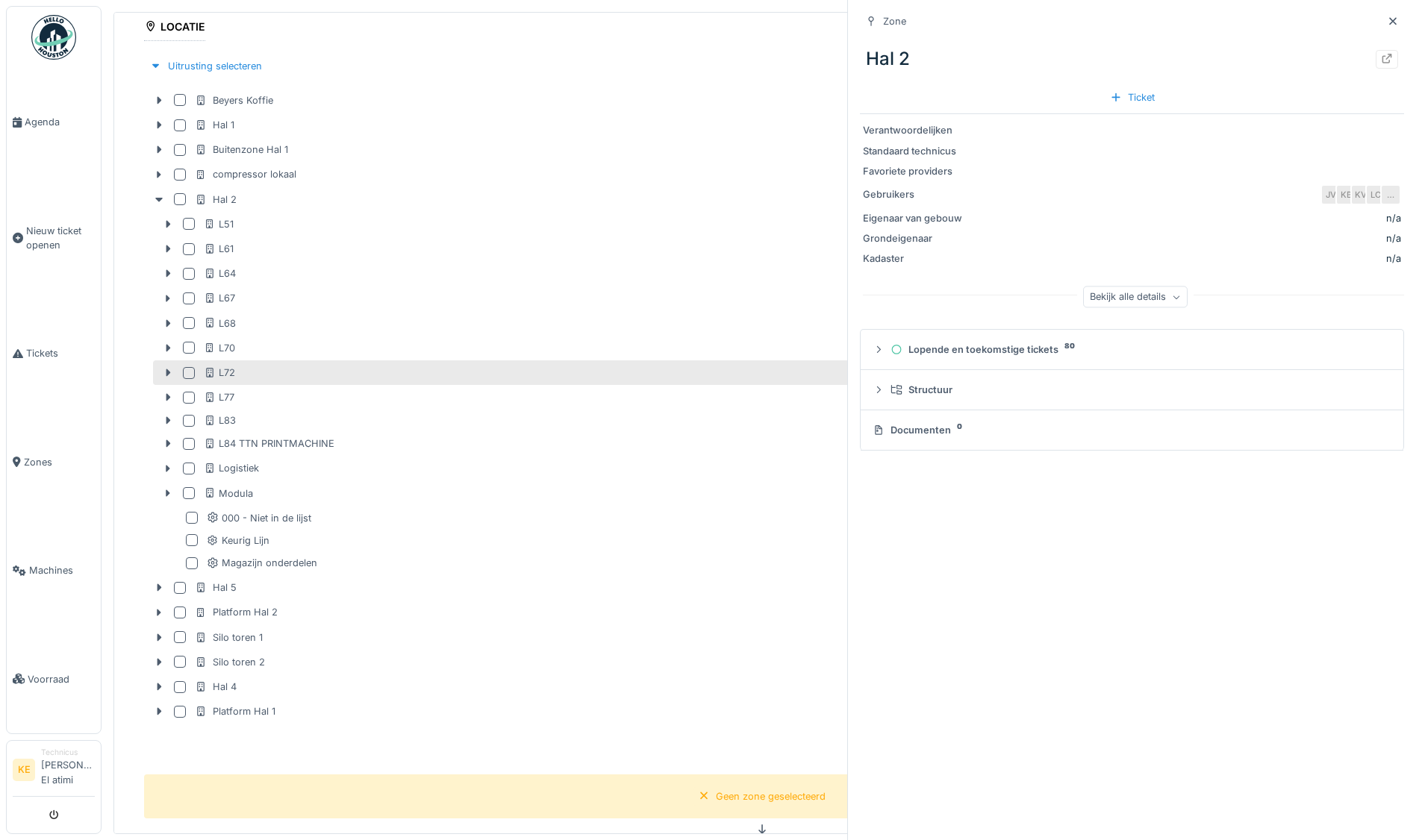
click at [194, 368] on div at bounding box center [188, 372] width 12 height 12
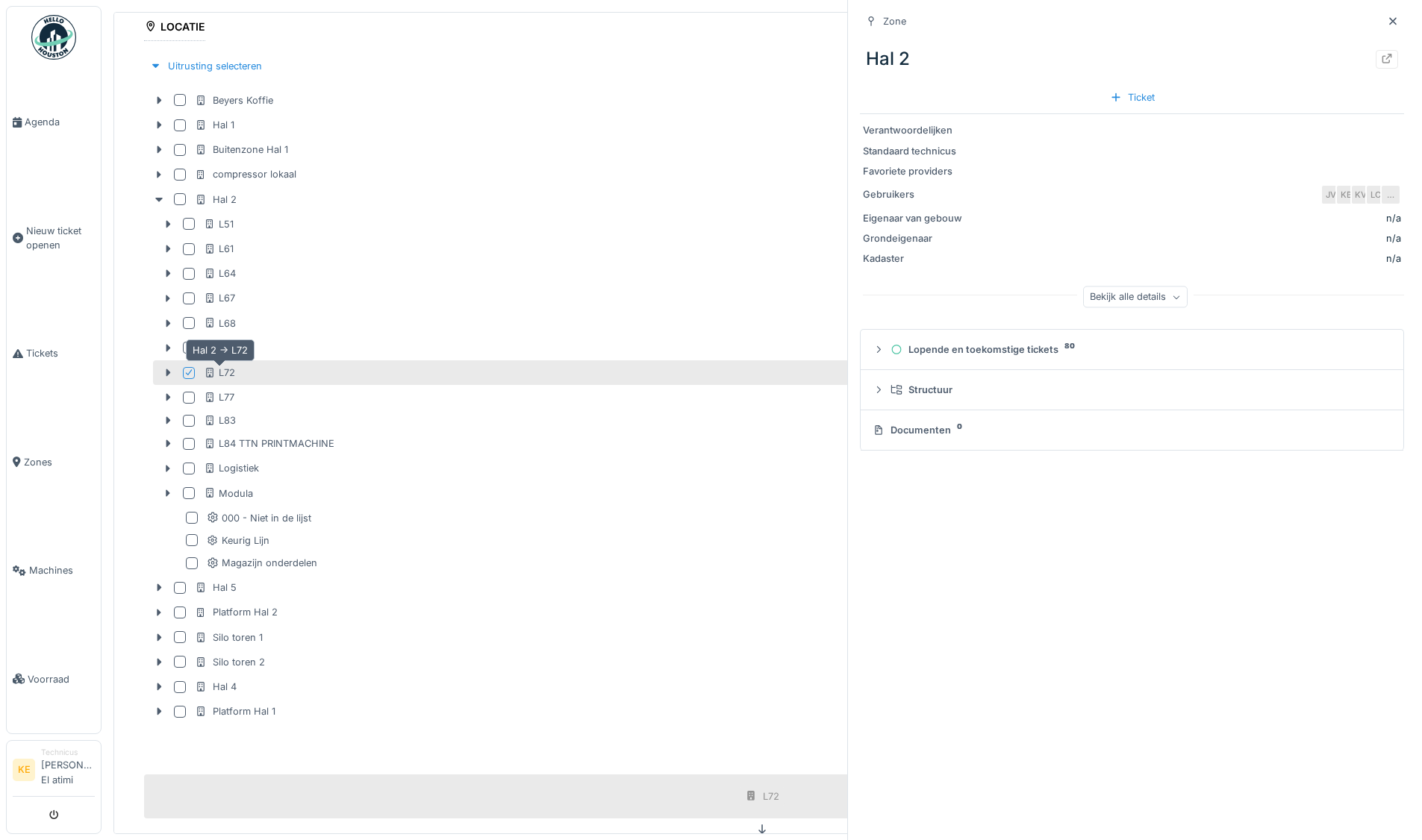
click at [212, 368] on icon at bounding box center [209, 372] width 12 height 10
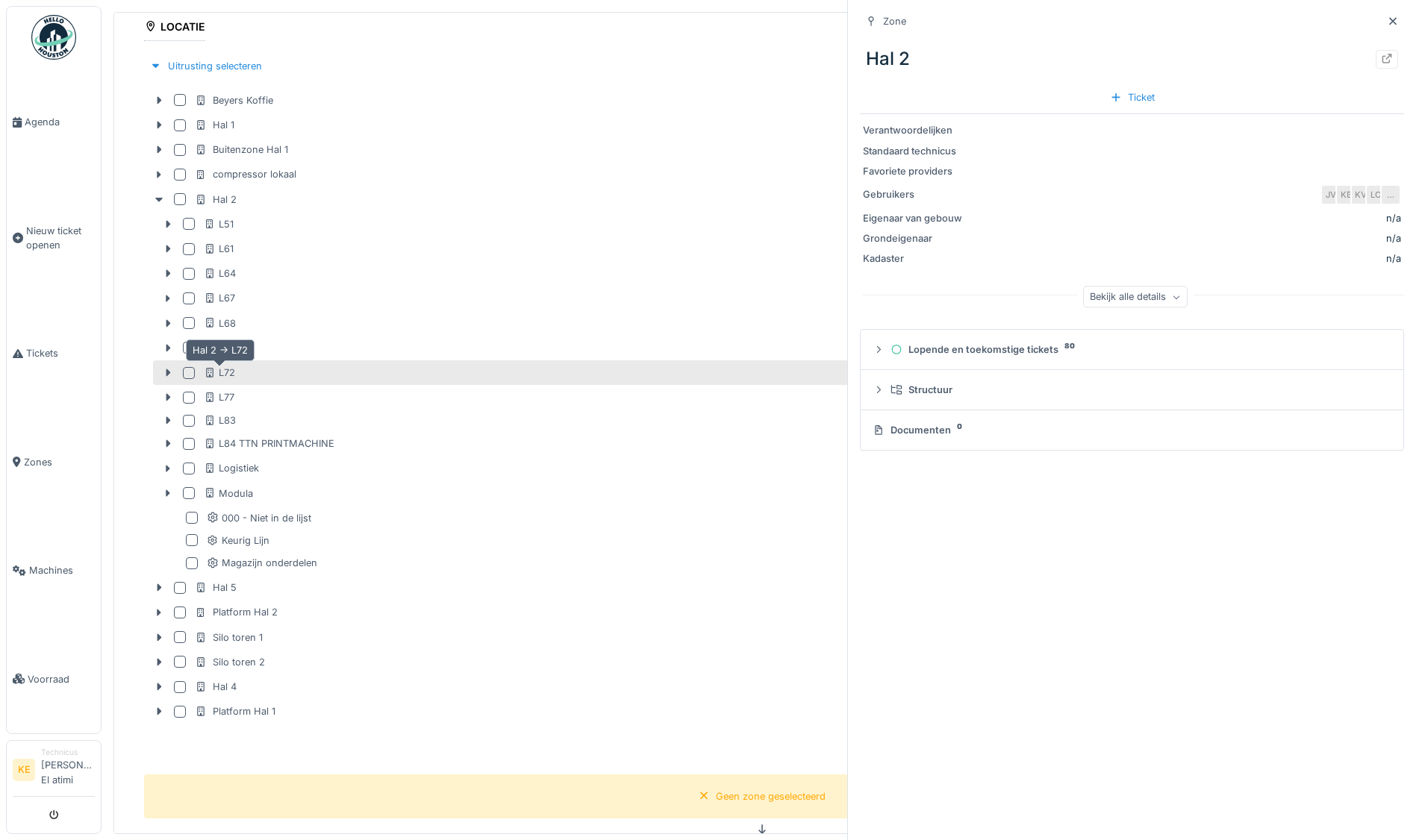
click at [212, 368] on icon at bounding box center [209, 372] width 12 height 10
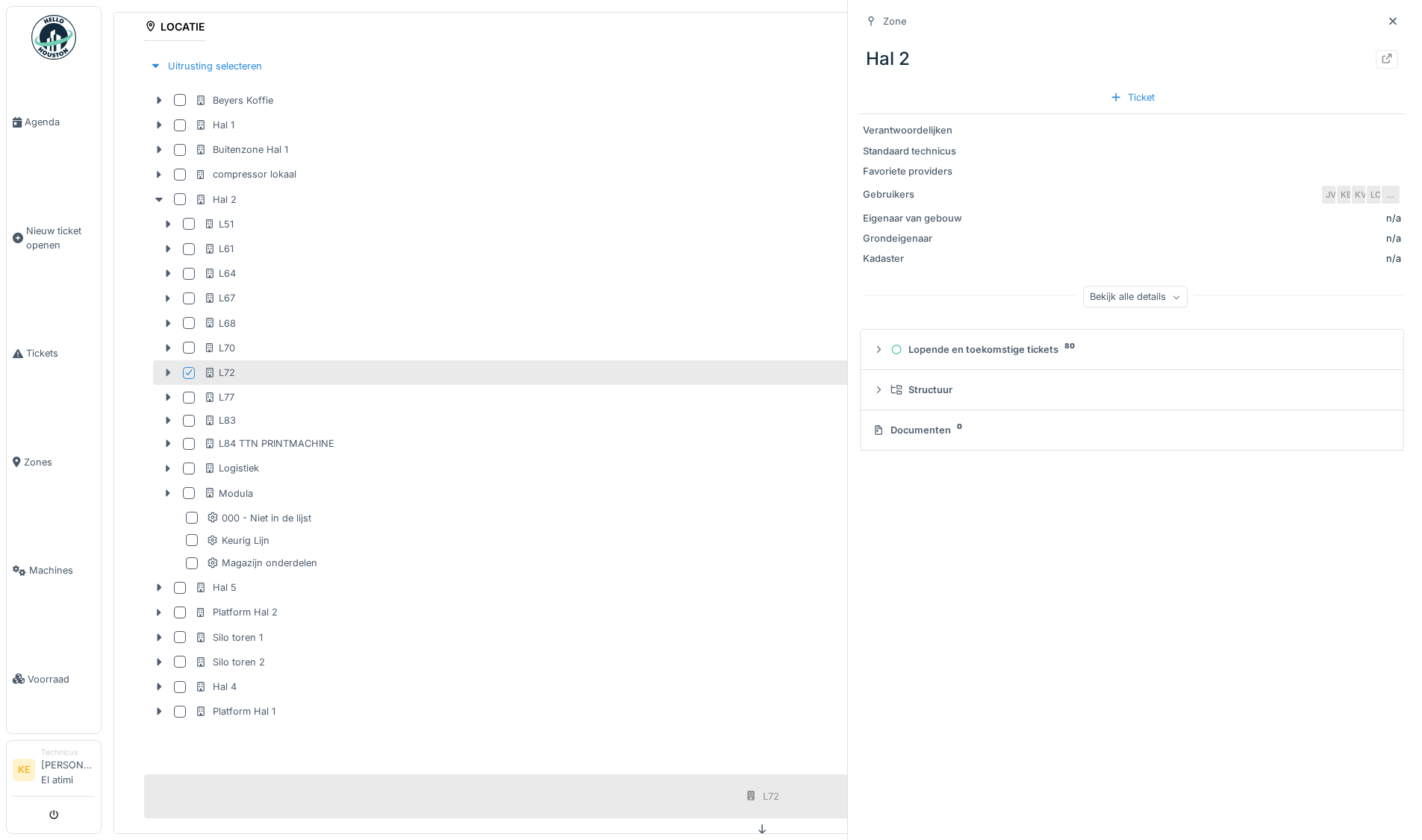
click at [169, 370] on icon at bounding box center [169, 373] width 5 height 7
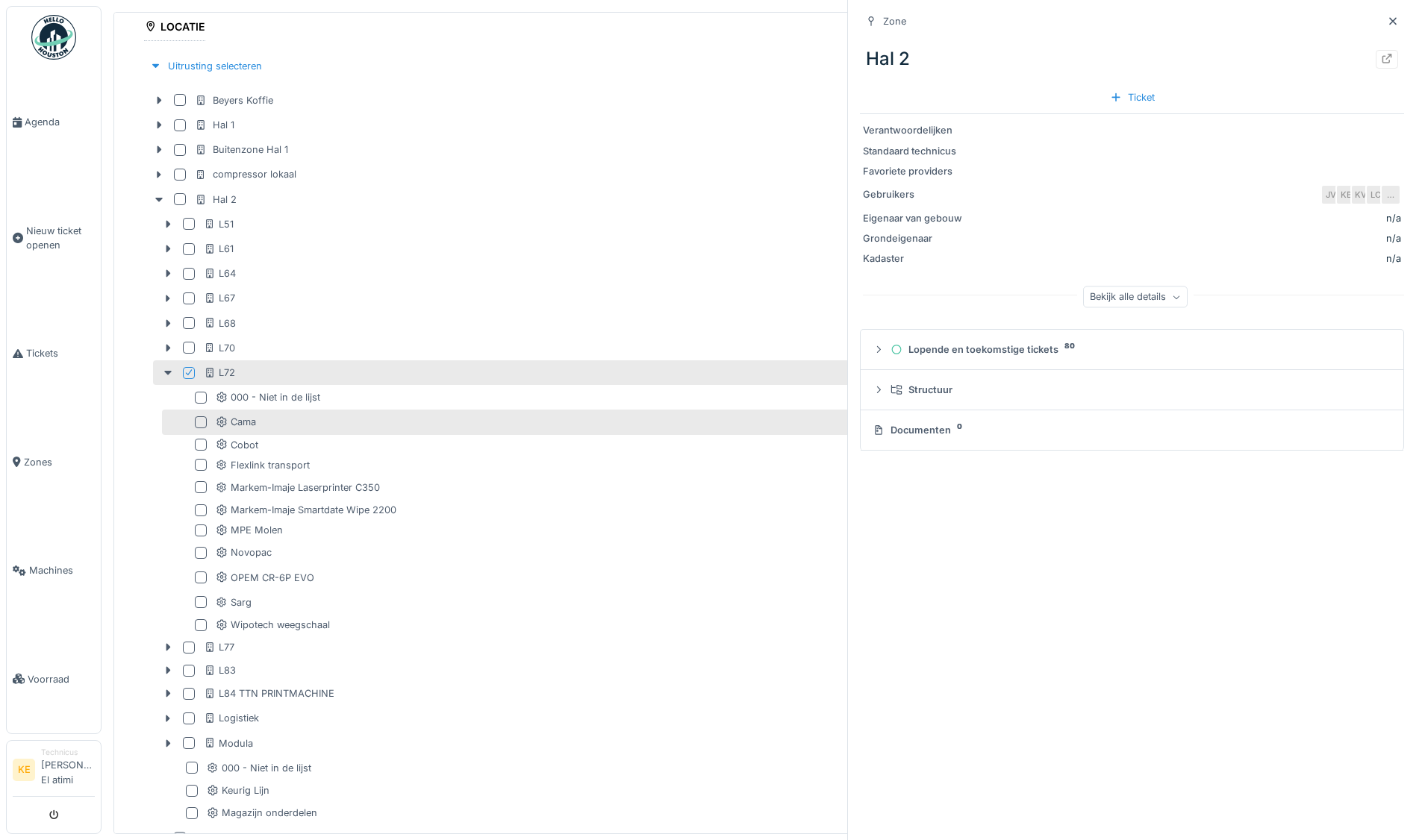
click at [275, 422] on div "Cama 3" at bounding box center [784, 422] width 1138 height 19
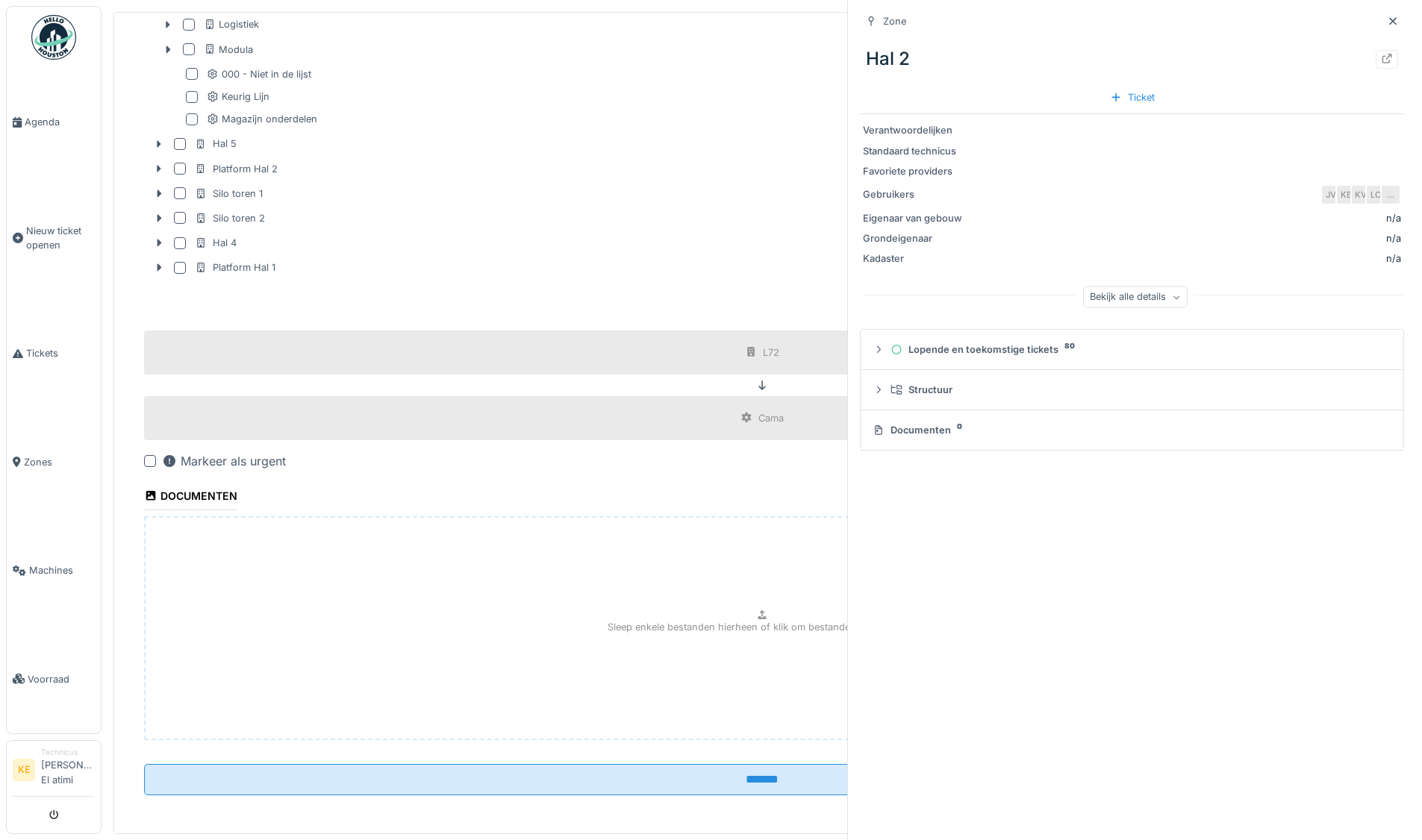
scroll to position [1192, 0]
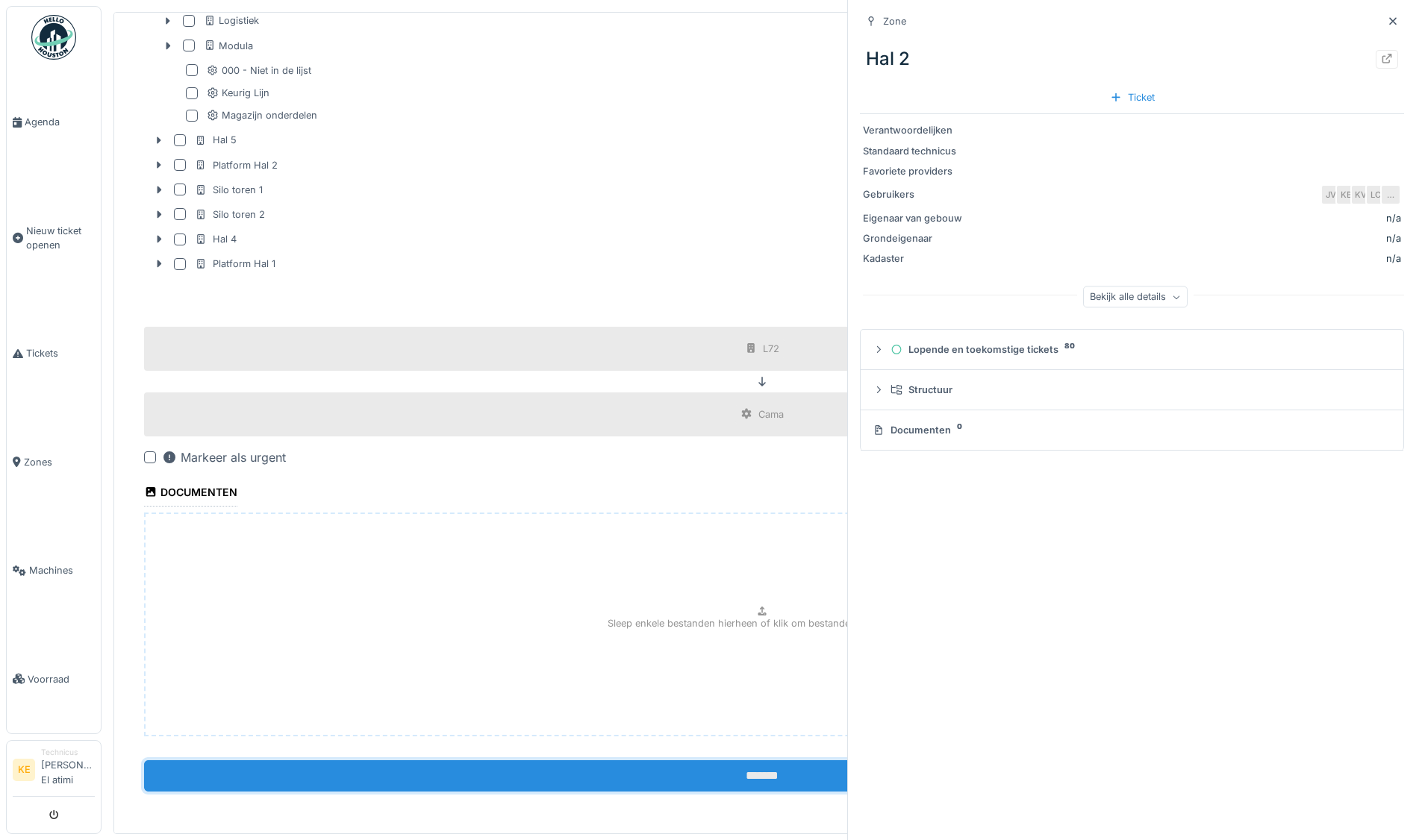
click at [588, 761] on input "*******" at bounding box center [762, 776] width 1235 height 32
